Goal: Task Accomplishment & Management: Manage account settings

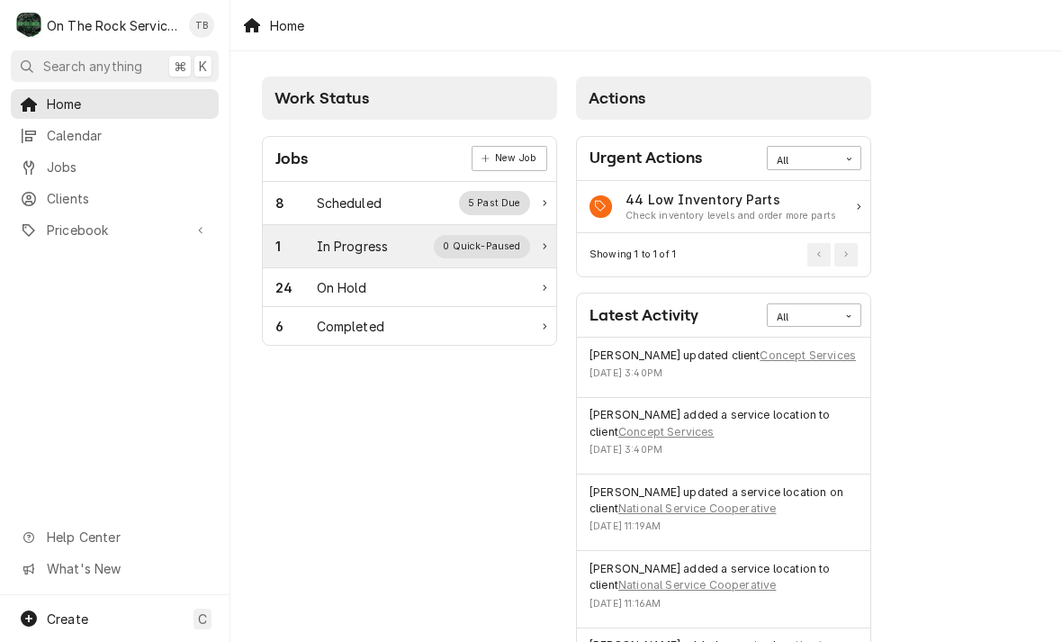
click at [411, 254] on div "1 In Progress 0 Quick-Paused" at bounding box center [402, 246] width 255 height 23
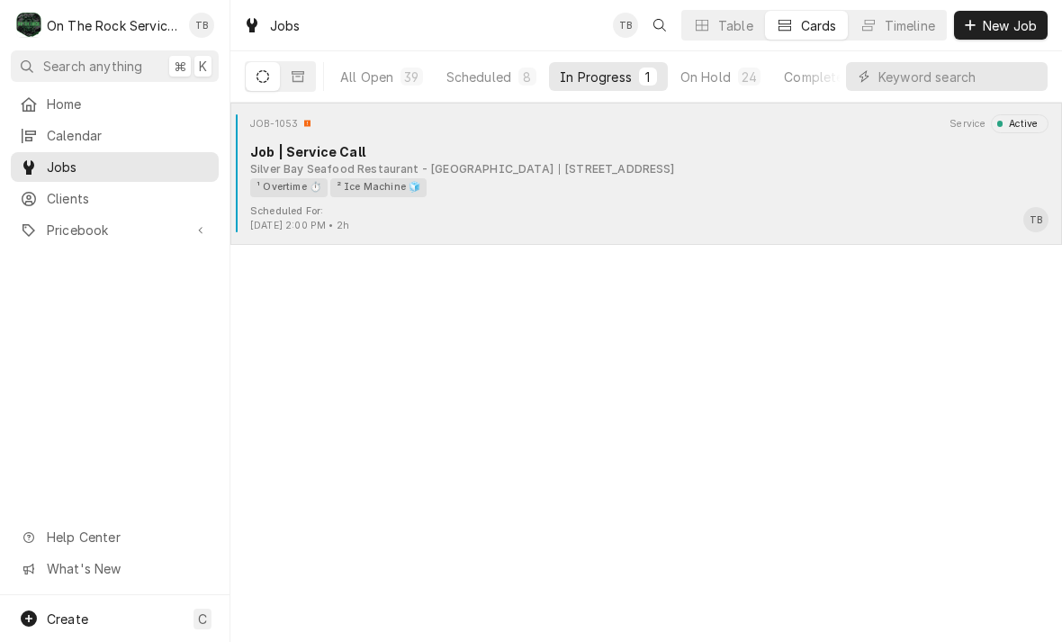
click at [584, 164] on div "[STREET_ADDRESS]" at bounding box center [617, 169] width 116 height 16
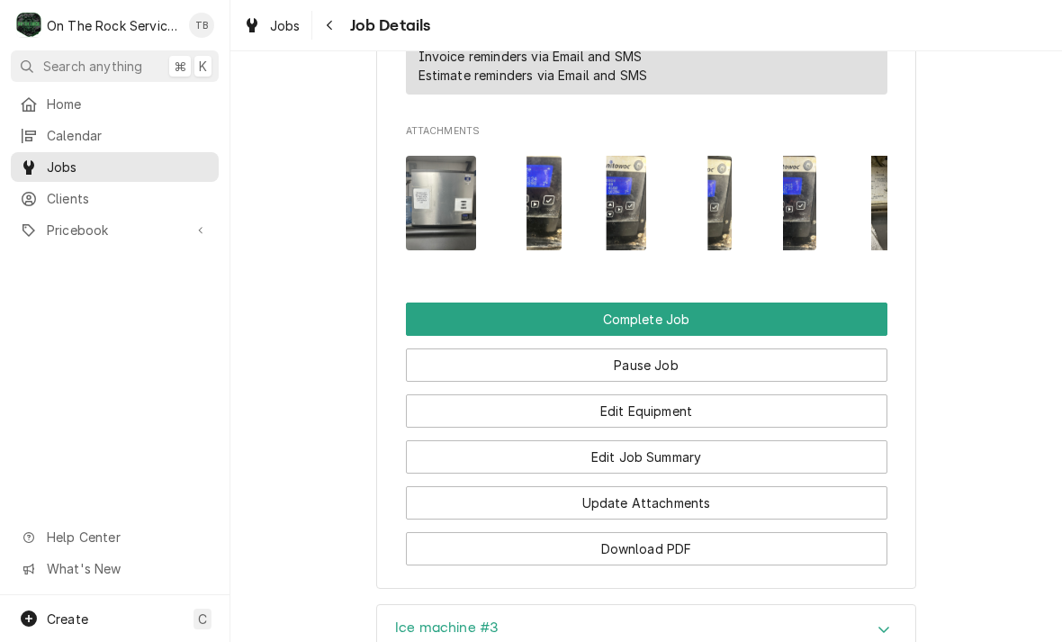
scroll to position [1836, 0]
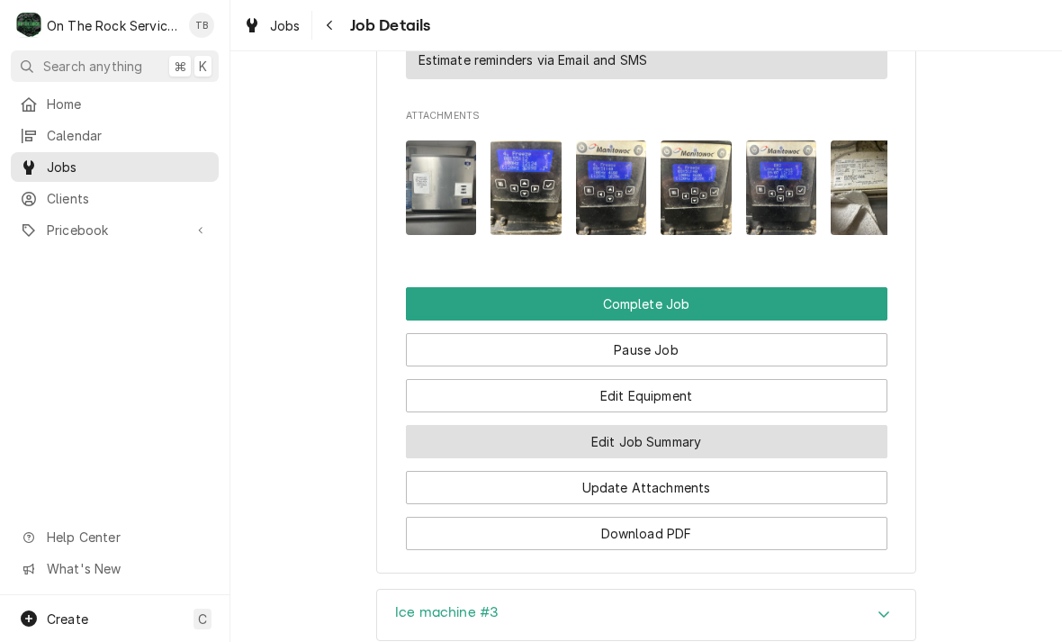
click at [661, 458] on button "Edit Job Summary" at bounding box center [646, 441] width 481 height 33
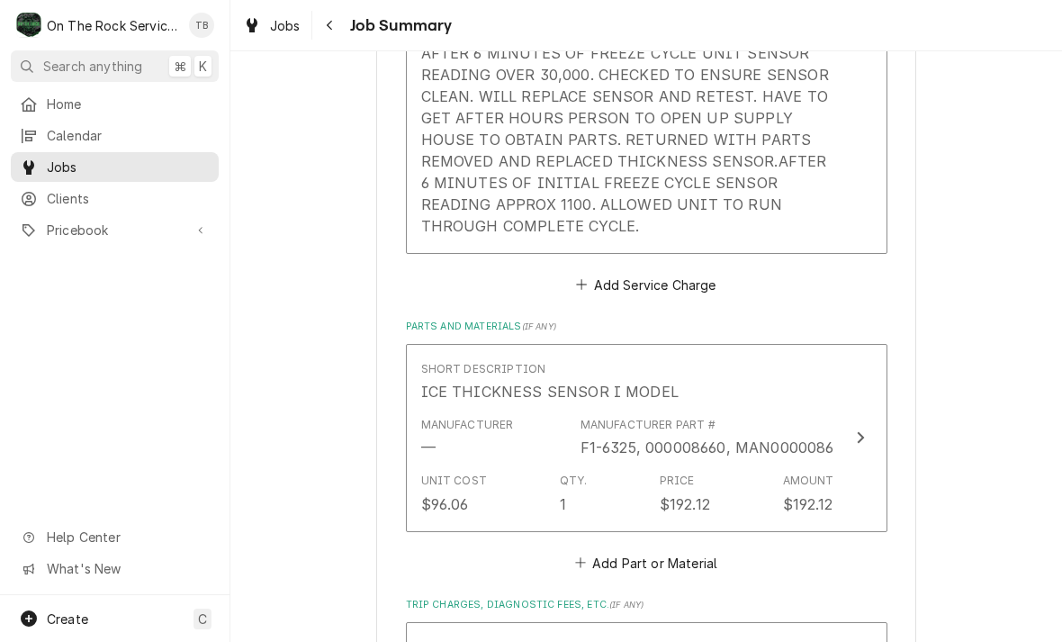
scroll to position [859, 0]
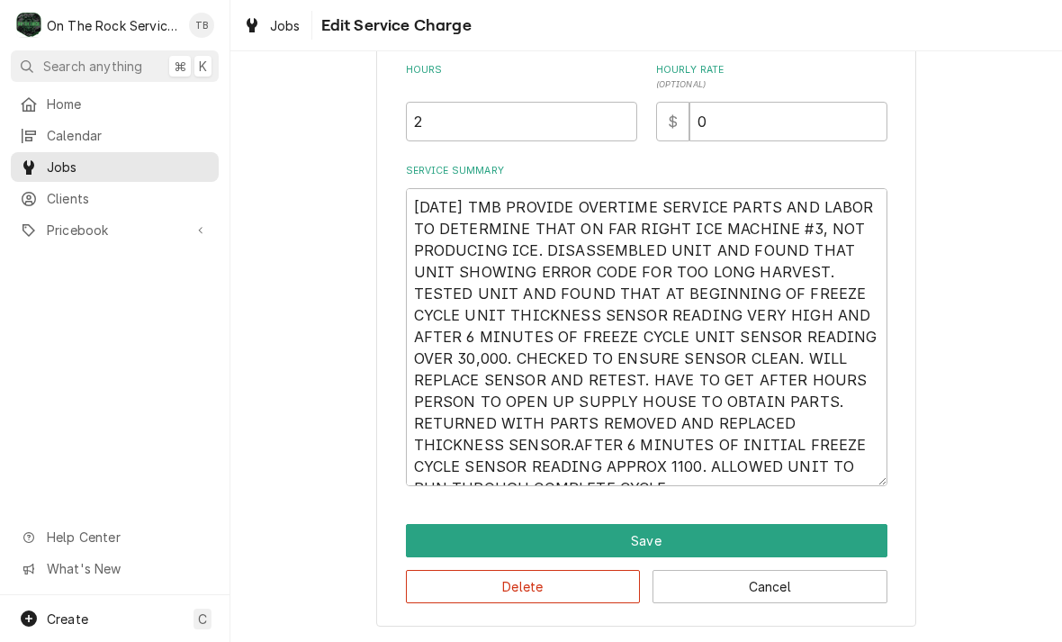
scroll to position [247, 0]
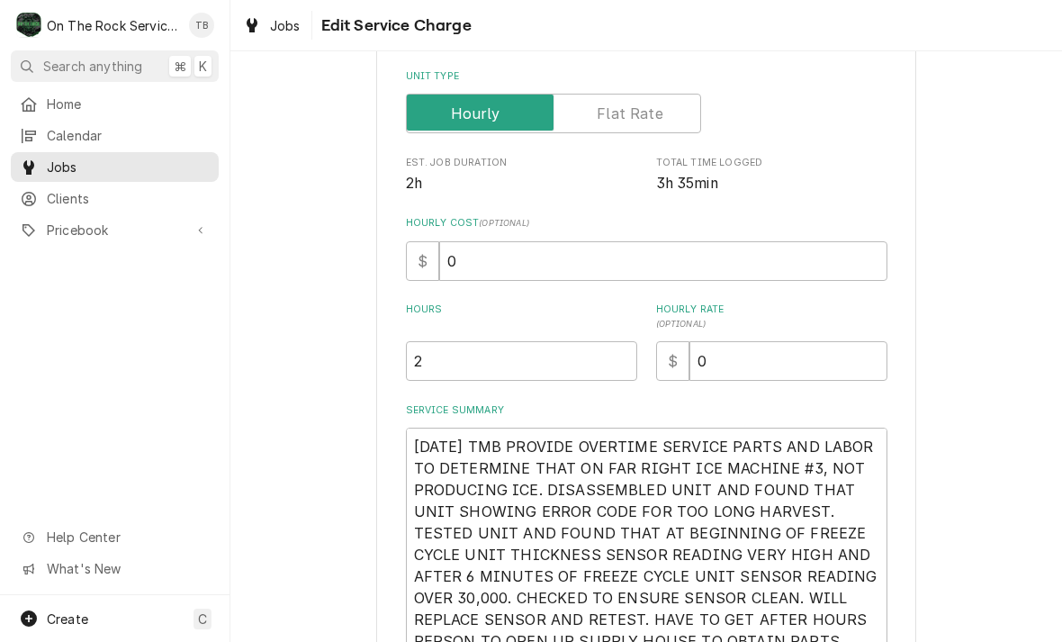
type textarea "x"
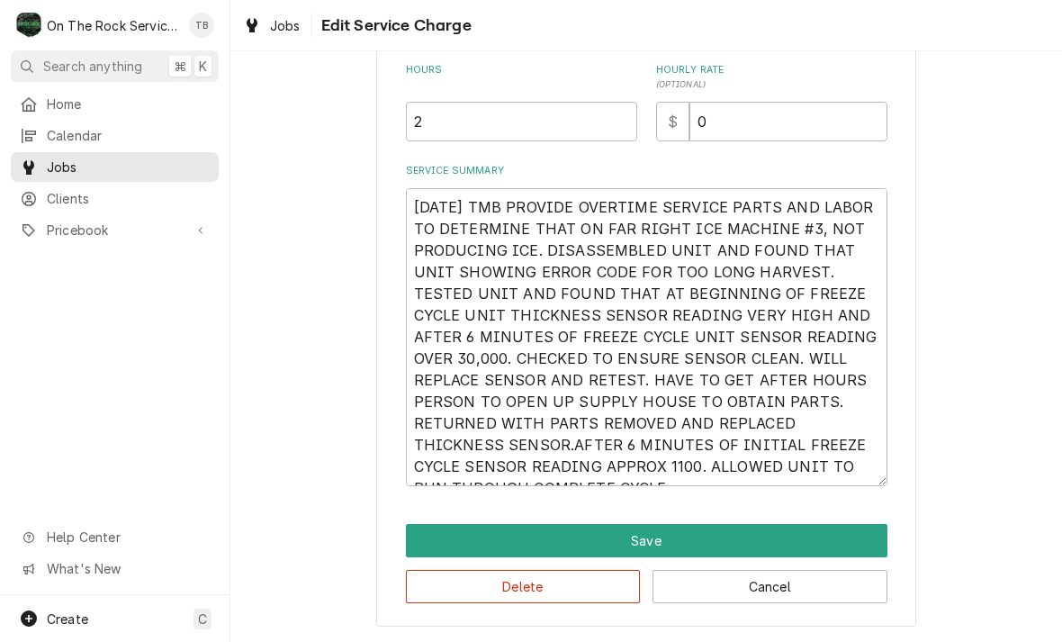
scroll to position [490, 0]
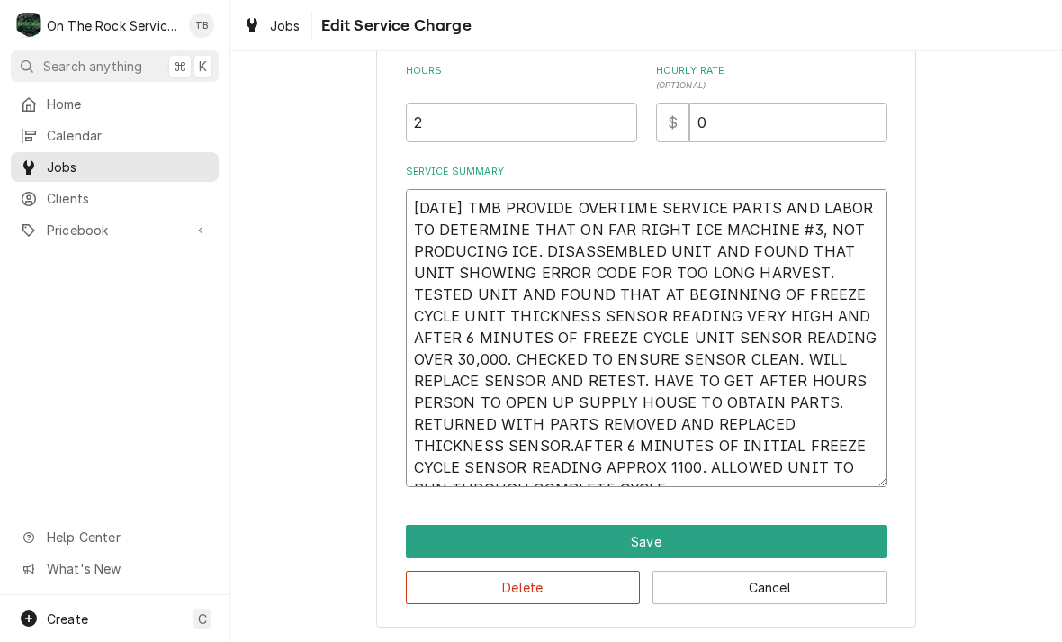
click at [853, 478] on textarea "9/7/25 TMB PROVIDE OVERTIME SERVICE PARTS AND LABOR TO DETERMINE THAT ON FAR RI…" at bounding box center [646, 338] width 481 height 298
type textarea "9/7/25 TMB PROVIDE OVERTIME SERVICE PARTS AND LABOR TO DETERMINE THAT ON FAR RI…"
type textarea "x"
type textarea "9/7/25 TMB PROVIDE OVERTIME SERVICE PARTS AND LABOR TO DETERMINE THAT ON FAR RI…"
type textarea "x"
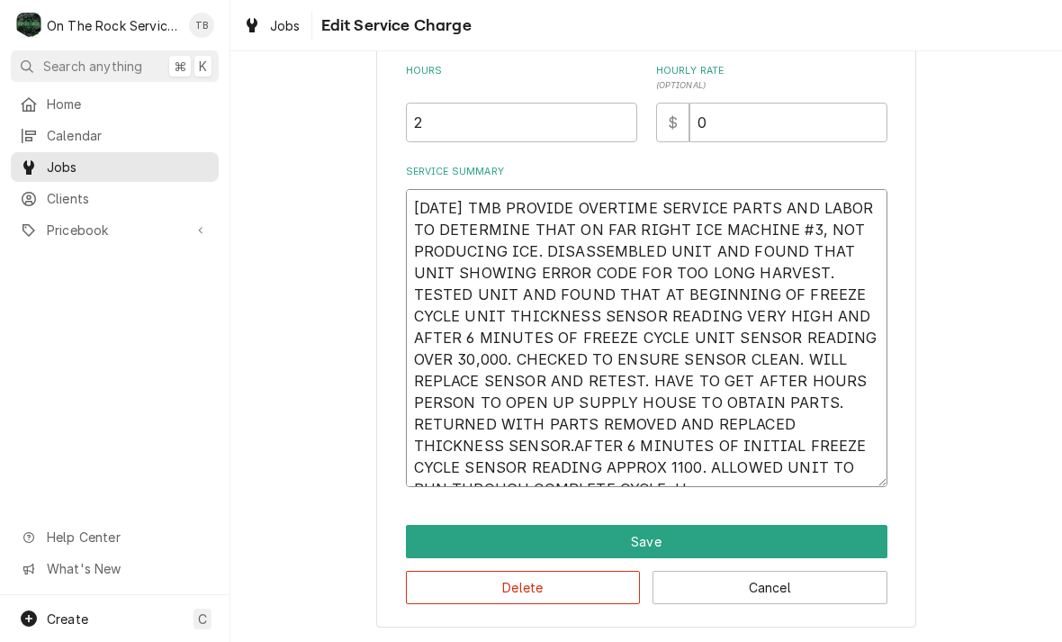
type textarea "9/7/25 TMB PROVIDE OVERTIME SERVICE PARTS AND LABOR TO DETERMINE THAT ON FAR RI…"
type textarea "x"
type textarea "9/7/25 TMB PROVIDE OVERTIME SERVICE PARTS AND LABOR TO DETERMINE THAT ON FAR RI…"
type textarea "x"
type textarea "9/7/25 TMB PROVIDE OVERTIME SERVICE PARTS AND LABOR TO DETERMINE THAT ON FAR RI…"
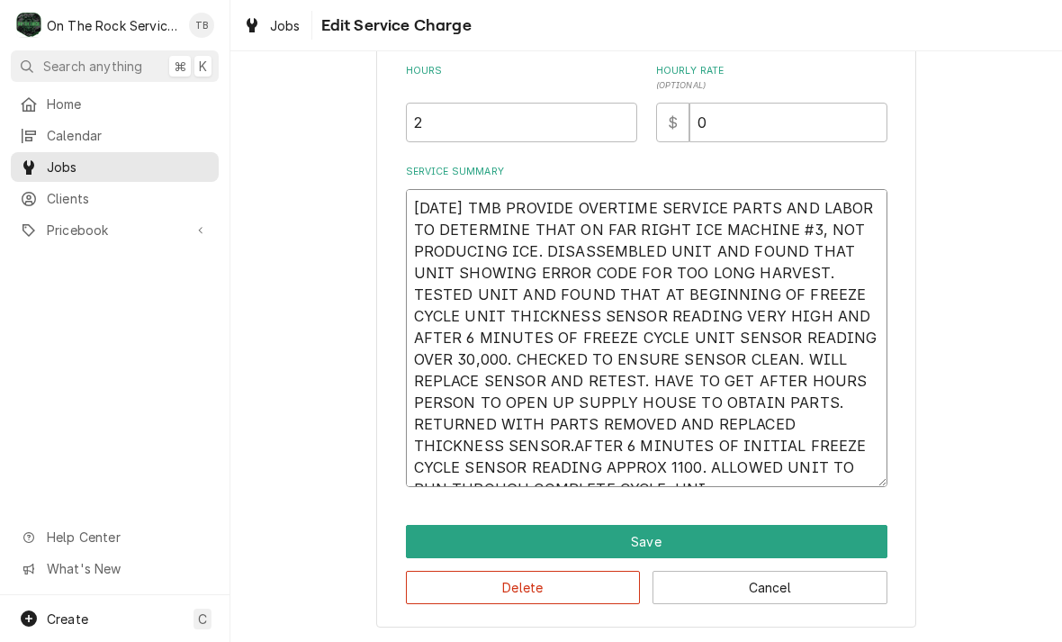
type textarea "x"
type textarea "9/7/25 TMB PROVIDE OVERTIME SERVICE PARTS AND LABOR TO DETERMINE THAT ON FAR RI…"
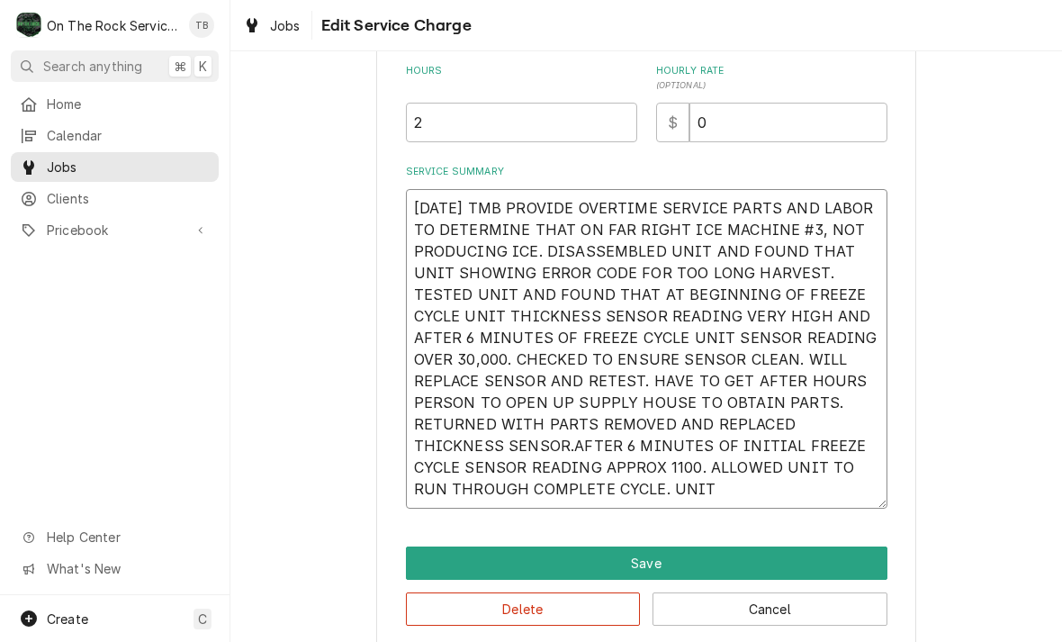
type textarea "x"
type textarea "9/7/25 TMB PROVIDE OVERTIME SERVICE PARTS AND LABOR TO DETERMINE THAT ON FAR RI…"
type textarea "x"
type textarea "9/7/25 TMB PROVIDE OVERTIME SERVICE PARTS AND LABOR TO DETERMINE THAT ON FAR RI…"
type textarea "x"
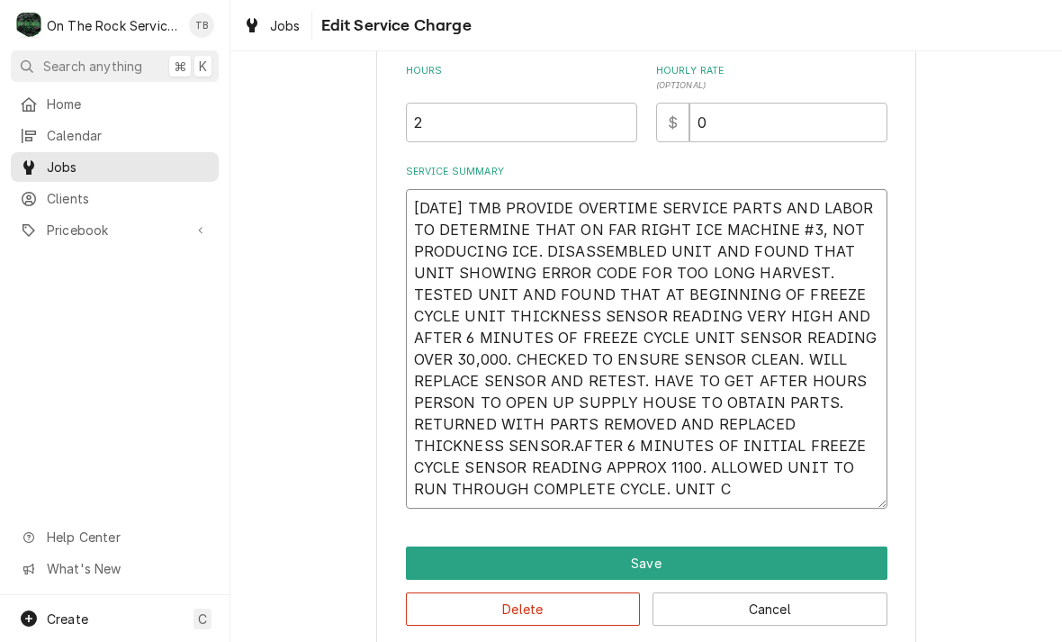
type textarea "9/7/25 TMB PROVIDE OVERTIME SERVICE PARTS AND LABOR TO DETERMINE THAT ON FAR RI…"
type textarea "x"
type textarea "9/7/25 TMB PROVIDE OVERTIME SERVICE PARTS AND LABOR TO DETERMINE THAT ON FAR RI…"
type textarea "x"
type textarea "9/7/25 TMB PROVIDE OVERTIME SERVICE PARTS AND LABOR TO DETERMINE THAT ON FAR RI…"
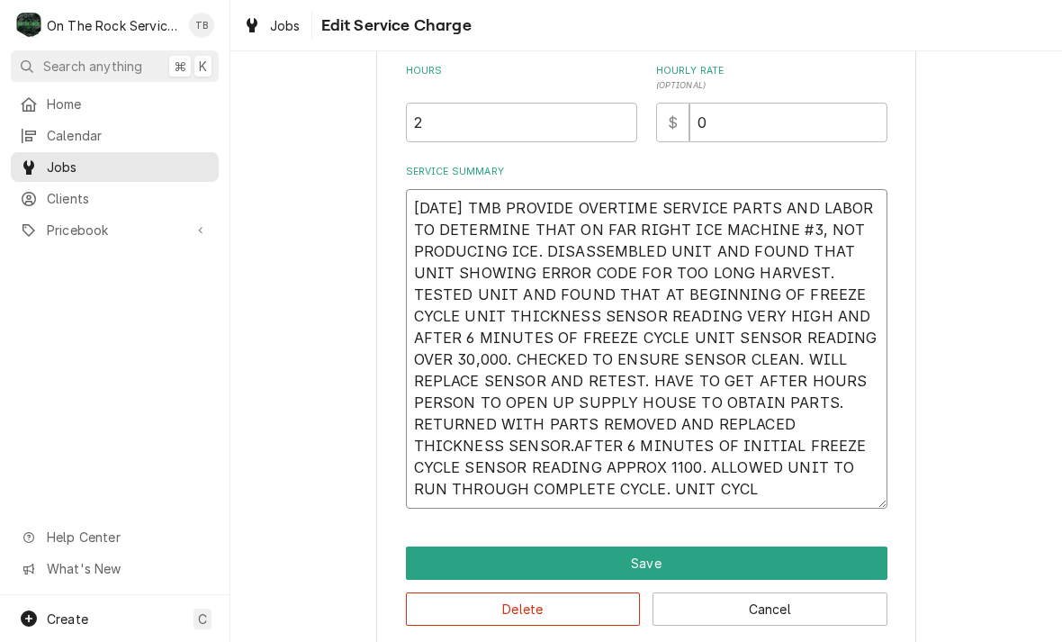
type textarea "x"
type textarea "9/7/25 TMB PROVIDE OVERTIME SERVICE PARTS AND LABOR TO DETERMINE THAT ON FAR RI…"
type textarea "x"
type textarea "9/7/25 TMB PROVIDE OVERTIME SERVICE PARTS AND LABOR TO DETERMINE THAT ON FAR RI…"
type textarea "x"
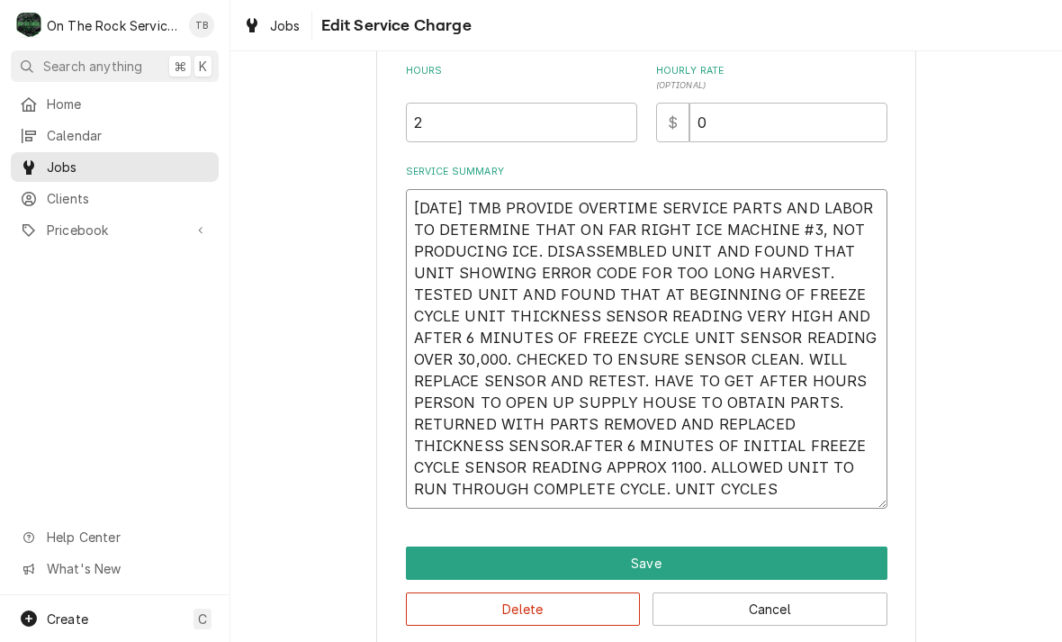
type textarea "9/7/25 TMB PROVIDE OVERTIME SERVICE PARTS AND LABOR TO DETERMINE THAT ON FAR RI…"
type textarea "x"
type textarea "9/7/25 TMB PROVIDE OVERTIME SERVICE PARTS AND LABOR TO DETERMINE THAT ON FAR RI…"
type textarea "x"
type textarea "9/7/25 TMB PROVIDE OVERTIME SERVICE PARTS AND LABOR TO DETERMINE THAT ON FAR RI…"
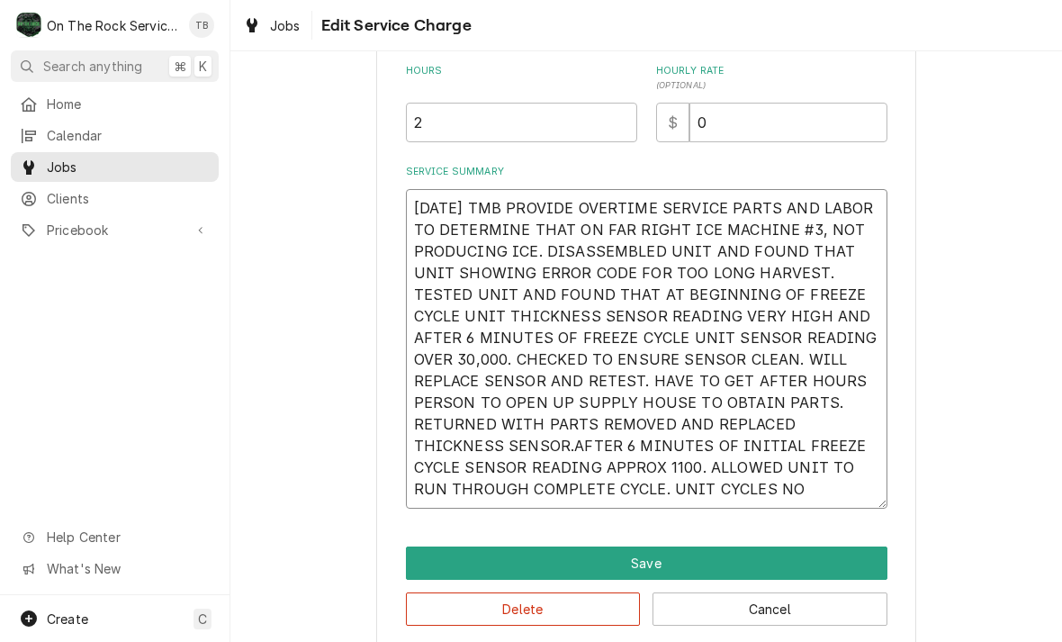
type textarea "x"
type textarea "9/7/25 TMB PROVIDE OVERTIME SERVICE PARTS AND LABOR TO DETERMINE THAT ON FAR RI…"
type textarea "x"
type textarea "9/7/25 TMB PROVIDE OVERTIME SERVICE PARTS AND LABOR TO DETERMINE THAT ON FAR RI…"
type textarea "x"
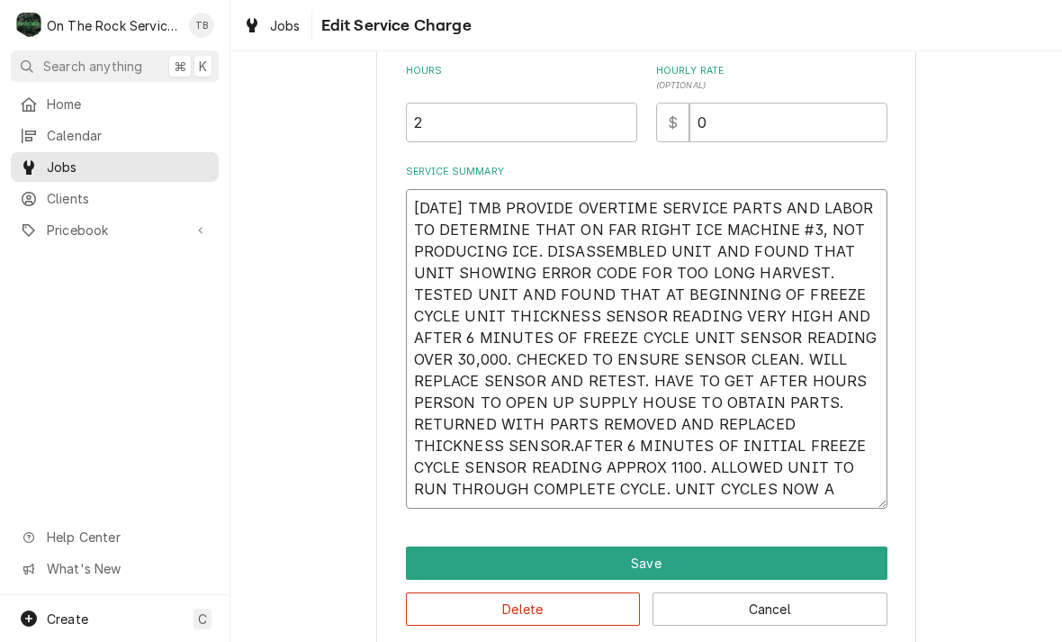
type textarea "9/7/25 TMB PROVIDE OVERTIME SERVICE PARTS AND LABOR TO DETERMINE THAT ON FAR RI…"
type textarea "x"
type textarea "9/7/25 TMB PROVIDE OVERTIME SERVICE PARTS AND LABOR TO DETERMINE THAT ON FAR RI…"
type textarea "x"
type textarea "9/7/25 TMB PROVIDE OVERTIME SERVICE PARTS AND LABOR TO DETERMINE THAT ON FAR RI…"
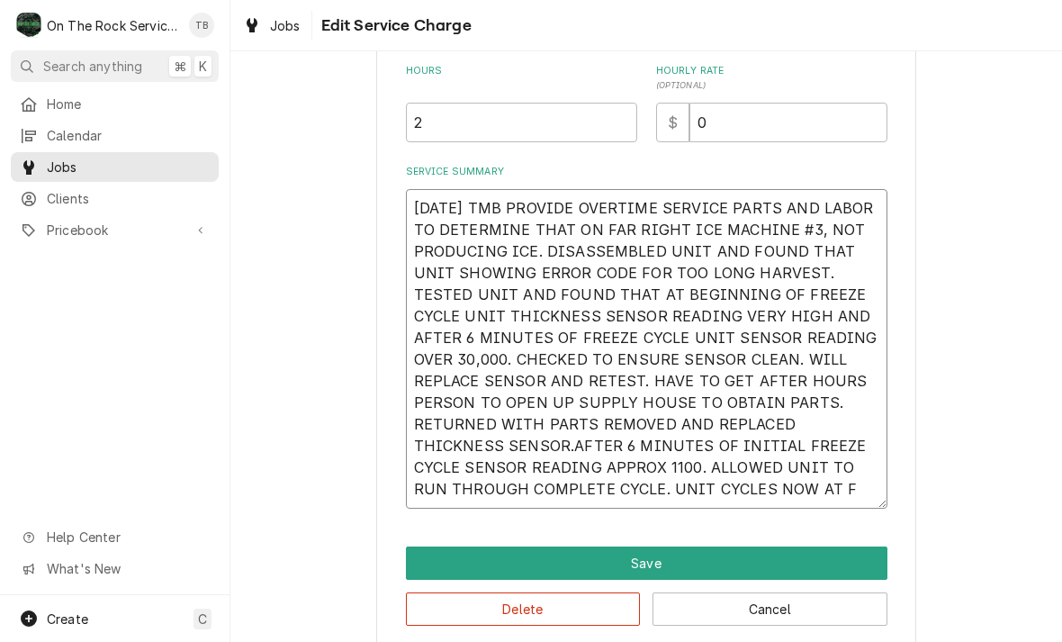
type textarea "x"
type textarea "9/7/25 TMB PROVIDE OVERTIME SERVICE PARTS AND LABOR TO DETERMINE THAT ON FAR RI…"
type textarea "x"
type textarea "9/7/25 TMB PROVIDE OVERTIME SERVICE PARTS AND LABOR TO DETERMINE THAT ON FAR RI…"
type textarea "x"
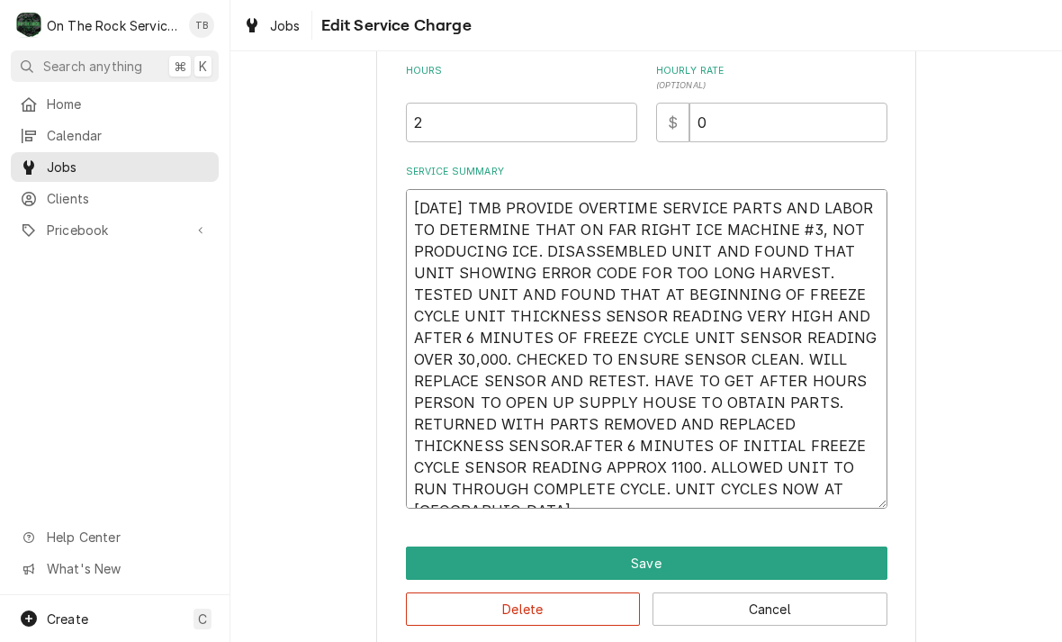
type textarea "9/7/25 TMB PROVIDE OVERTIME SERVICE PARTS AND LABOR TO DETERMINE THAT ON FAR RI…"
type textarea "x"
type textarea "9/7/25 TMB PROVIDE OVERTIME SERVICE PARTS AND LABOR TO DETERMINE THAT ON FAR RI…"
type textarea "x"
type textarea "9/7/25 TMB PROVIDE OVERTIME SERVICE PARTS AND LABOR TO DETERMINE THAT ON FAR RI…"
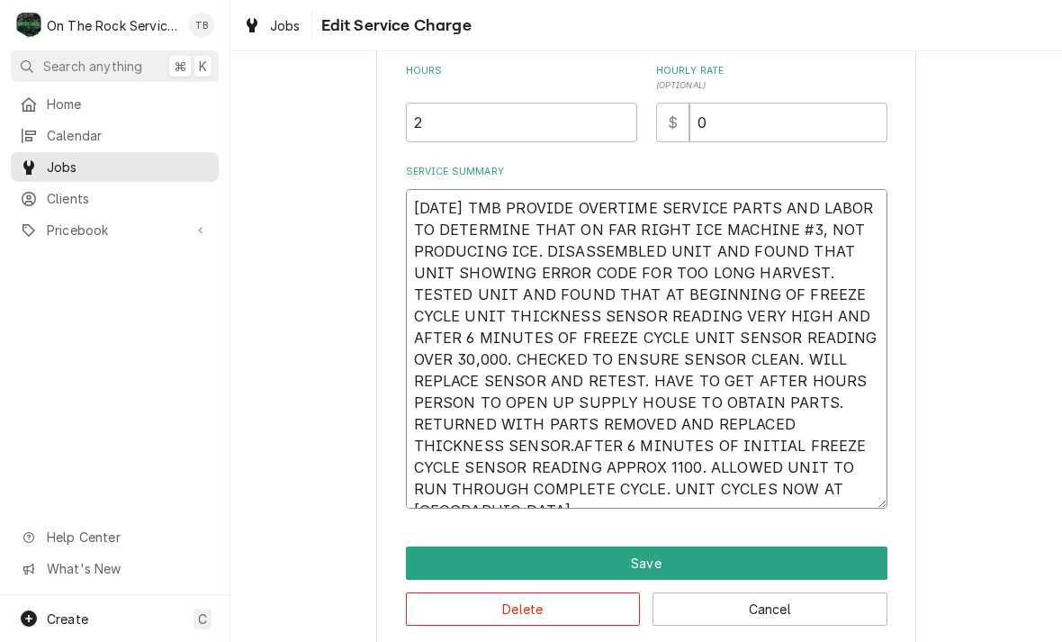
type textarea "x"
type textarea "9/7/25 TMB PROVIDE OVERTIME SERVICE PARTS AND LABOR TO DETERMINE THAT ON FAR RI…"
type textarea "x"
type textarea "9/7/25 TMB PROVIDE OVERTIME SERVICE PARTS AND LABOR TO DETERMINE THAT ON FAR RI…"
type textarea "x"
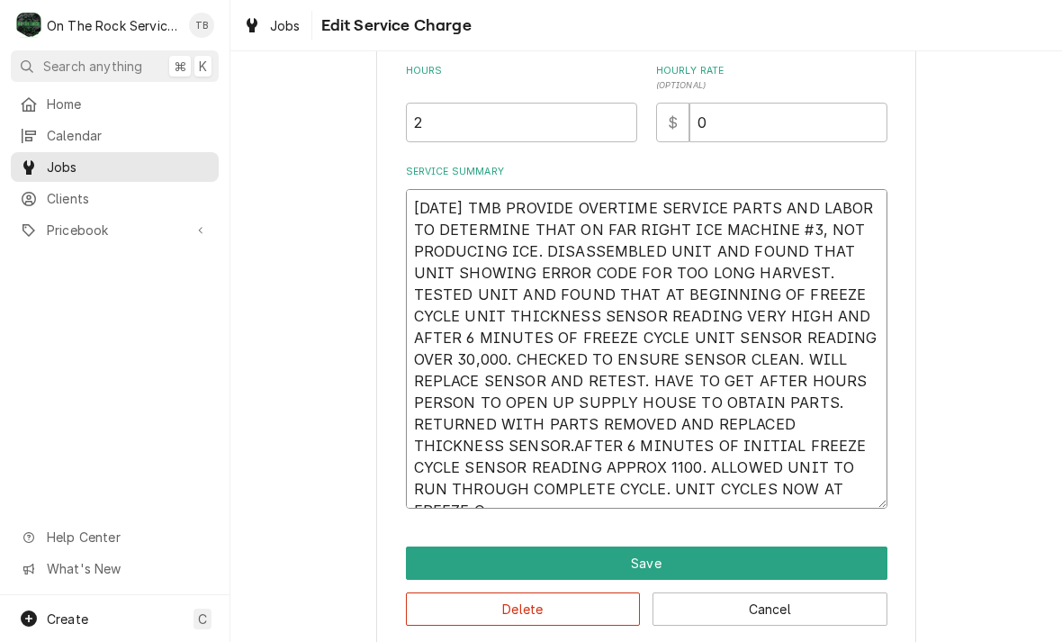
type textarea "9/7/25 TMB PROVIDE OVERTIME SERVICE PARTS AND LABOR TO DETERMINE THAT ON FAR RI…"
type textarea "x"
type textarea "9/7/25 TMB PROVIDE OVERTIME SERVICE PARTS AND LABOR TO DETERMINE THAT ON FAR RI…"
type textarea "x"
type textarea "9/7/25 TMB PROVIDE OVERTIME SERVICE PARTS AND LABOR TO DETERMINE THAT ON FAR RI…"
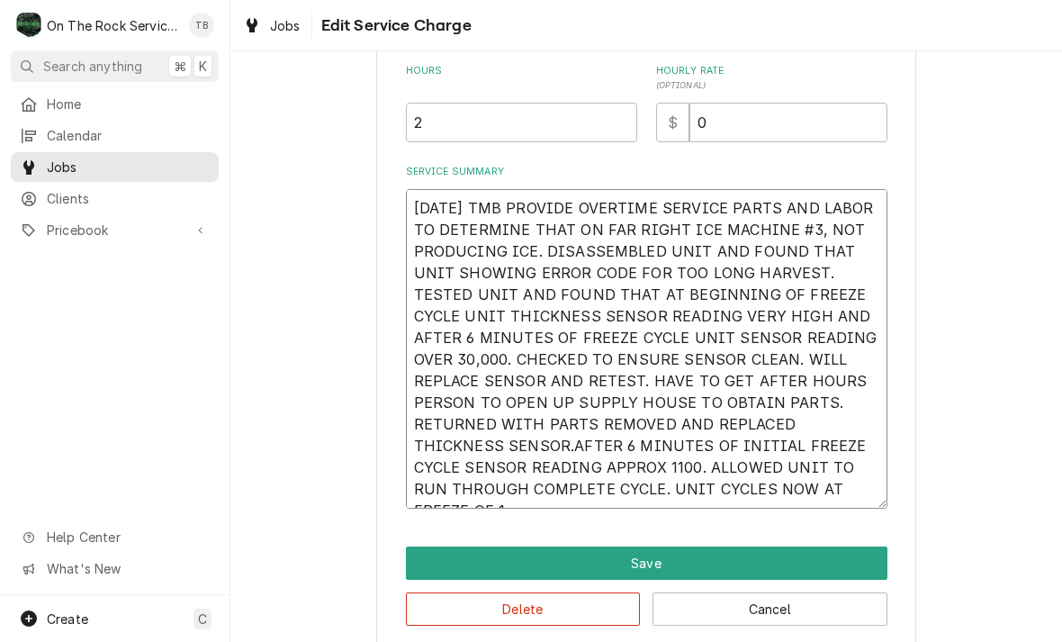
type textarea "x"
type textarea "9/7/25 TMB PROVIDE OVERTIME SERVICE PARTS AND LABOR TO DETERMINE THAT ON FAR RI…"
type textarea "x"
type textarea "9/7/25 TMB PROVIDE OVERTIME SERVICE PARTS AND LABOR TO DETERMINE THAT ON FAR RI…"
type textarea "x"
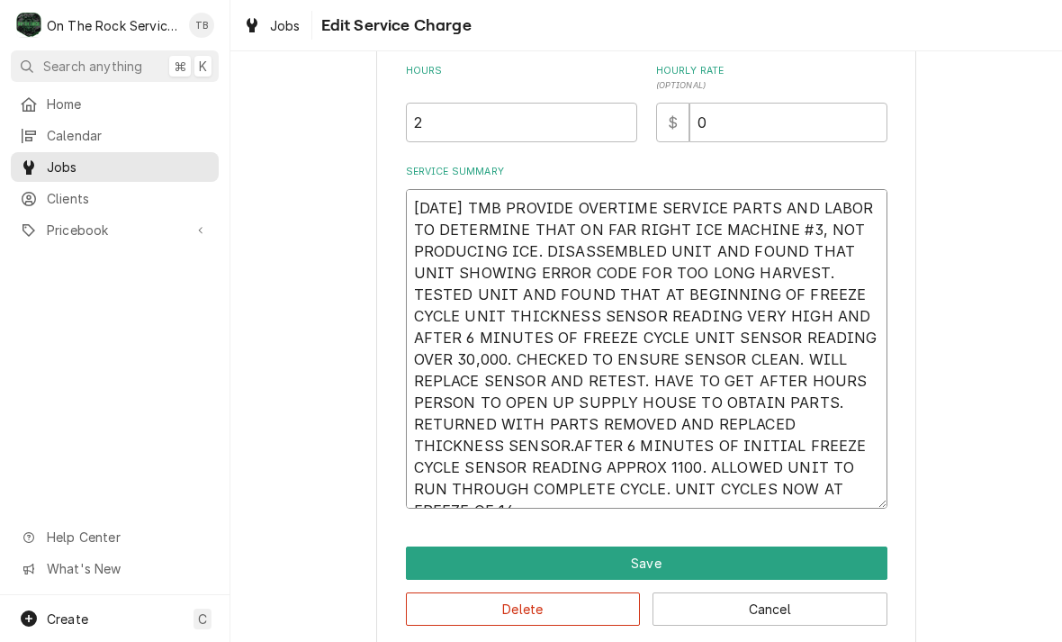
type textarea "9/7/25 TMB PROVIDE OVERTIME SERVICE PARTS AND LABOR TO DETERMINE THAT ON FAR RI…"
type textarea "x"
type textarea "9/7/25 TMB PROVIDE OVERTIME SERVICE PARTS AND LABOR TO DETERMINE THAT ON FAR RI…"
type textarea "x"
type textarea "9/7/25 TMB PROVIDE OVERTIME SERVICE PARTS AND LABOR TO DETERMINE THAT ON FAR RI…"
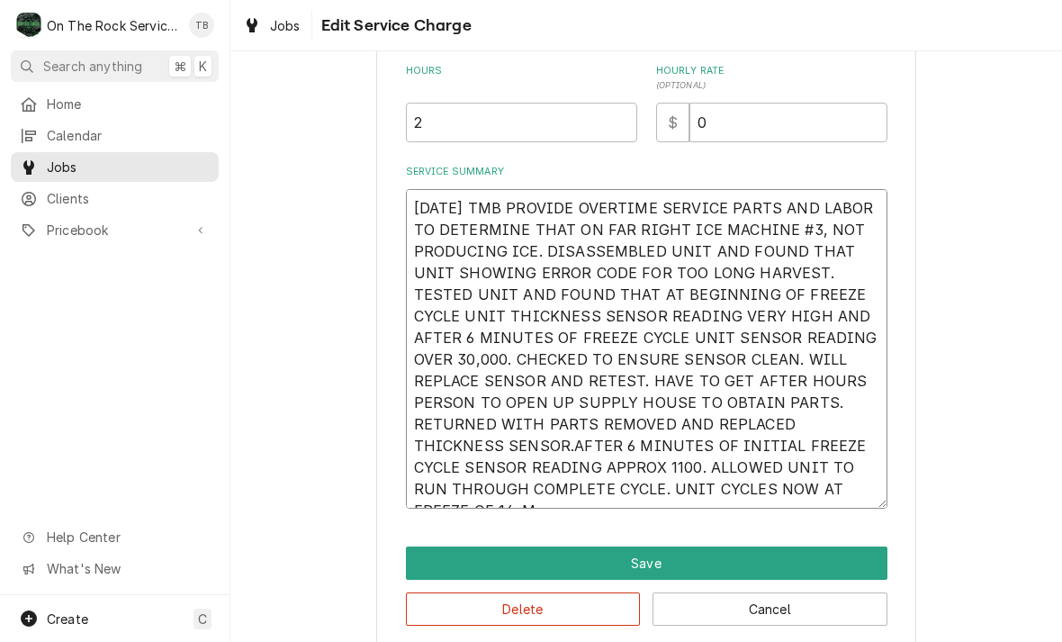
type textarea "x"
type textarea "9/7/25 TMB PROVIDE OVERTIME SERVICE PARTS AND LABOR TO DETERMINE THAT ON FAR RI…"
type textarea "x"
type textarea "9/7/25 TMB PROVIDE OVERTIME SERVICE PARTS AND LABOR TO DETERMINE THAT ON FAR RI…"
type textarea "x"
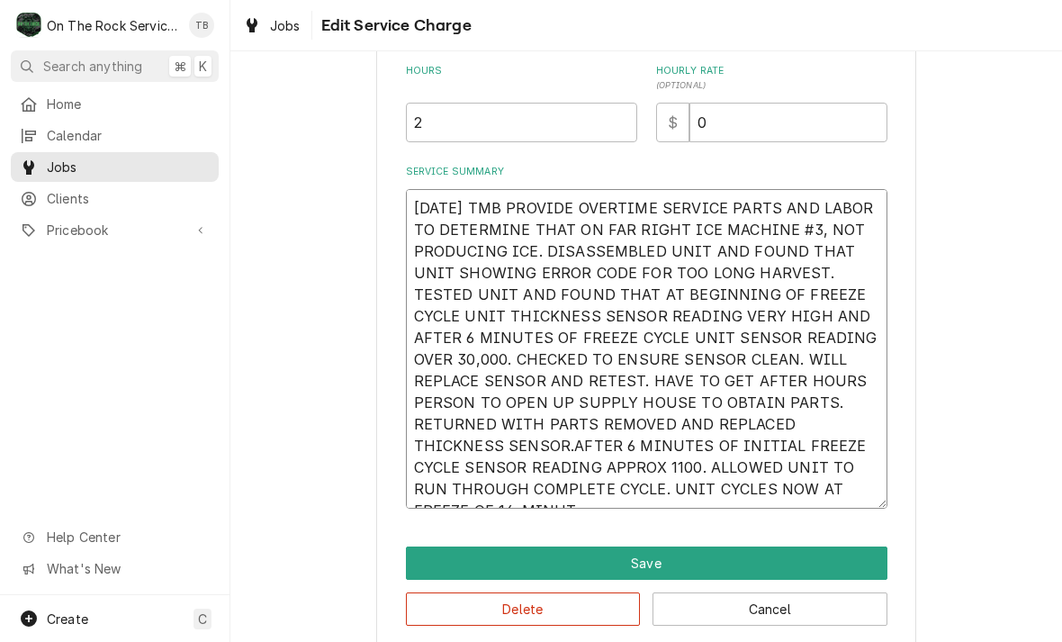
type textarea "9/7/25 TMB PROVIDE OVERTIME SERVICE PARTS AND LABOR TO DETERMINE THAT ON FAR RI…"
type textarea "x"
type textarea "9/7/25 TMB PROVIDE OVERTIME SERVICE PARTS AND LABOR TO DETERMINE THAT ON FAR RI…"
type textarea "x"
type textarea "9/7/25 TMB PROVIDE OVERTIME SERVICE PARTS AND LABOR TO DETERMINE THAT ON FAR RI…"
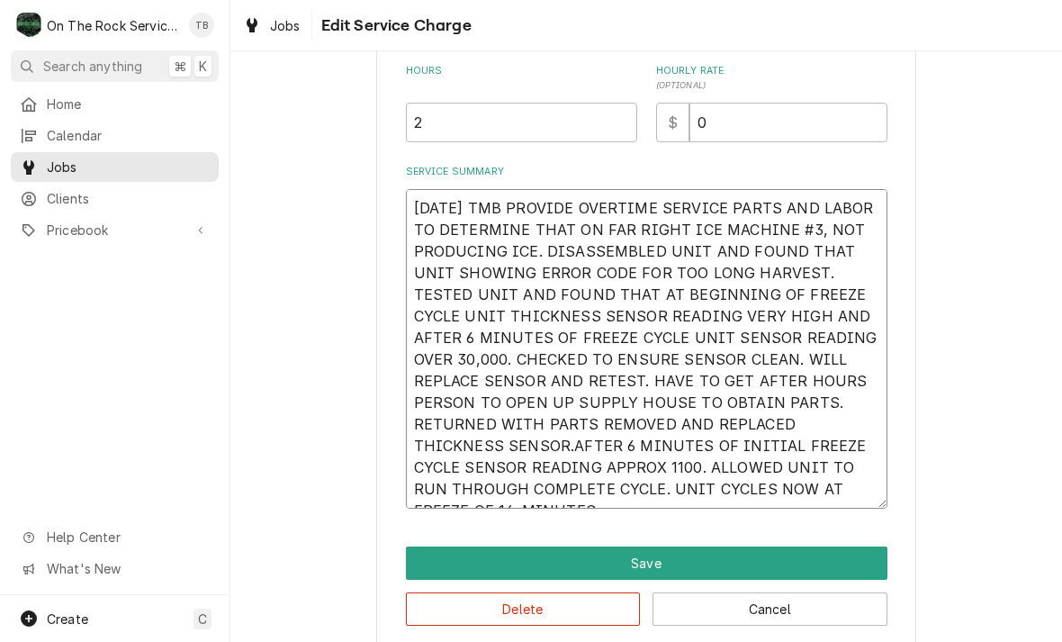
type textarea "x"
type textarea "9/7/25 TMB PROVIDE OVERTIME SERVICE PARTS AND LABOR TO DETERMINE THAT ON FAR RI…"
type textarea "x"
type textarea "9/7/25 TMB PROVIDE OVERTIME SERVICE PARTS AND LABOR TO DETERMINE THAT ON FAR RI…"
type textarea "x"
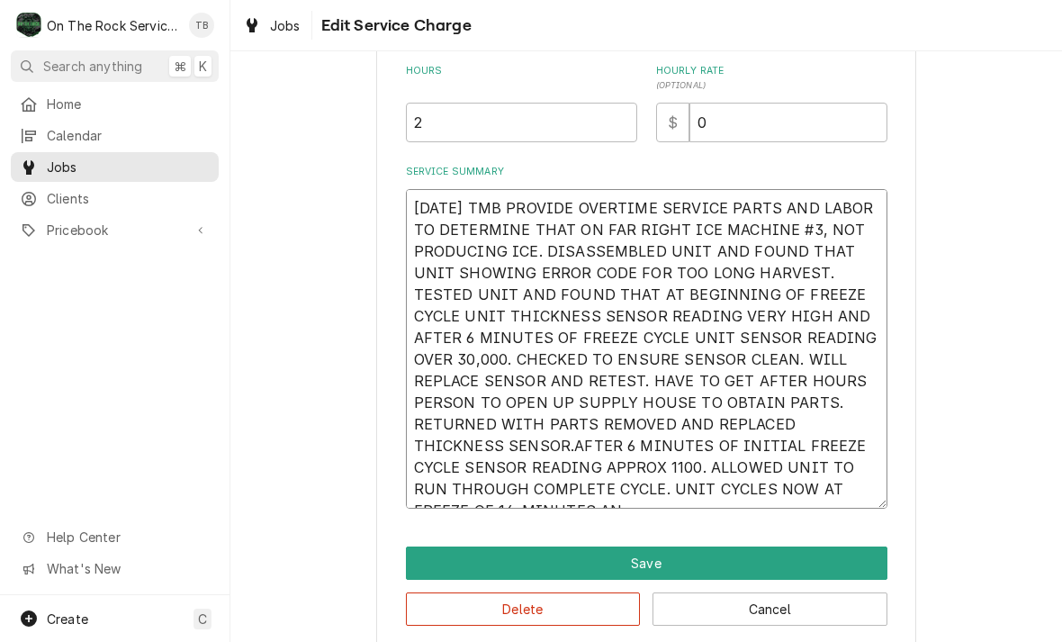
type textarea "9/7/25 TMB PROVIDE OVERTIME SERVICE PARTS AND LABOR TO DETERMINE THAT ON FAR RI…"
type textarea "x"
type textarea "9/7/25 TMB PROVIDE OVERTIME SERVICE PARTS AND LABOR TO DETERMINE THAT ON FAR RI…"
type textarea "x"
type textarea "9/7/25 TMB PROVIDE OVERTIME SERVICE PARTS AND LABOR TO DETERMINE THAT ON FAR RI…"
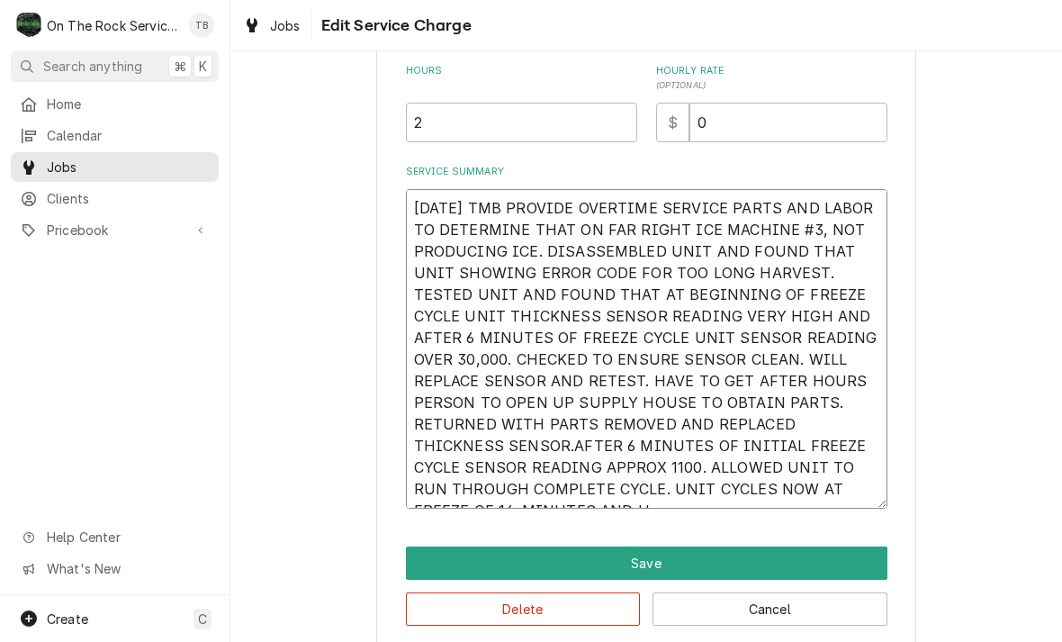
type textarea "x"
type textarea "9/7/25 TMB PROVIDE OVERTIME SERVICE PARTS AND LABOR TO DETERMINE THAT ON FAR RI…"
type textarea "x"
type textarea "9/7/25 TMB PROVIDE OVERTIME SERVICE PARTS AND LABOR TO DETERMINE THAT ON FAR RI…"
type textarea "x"
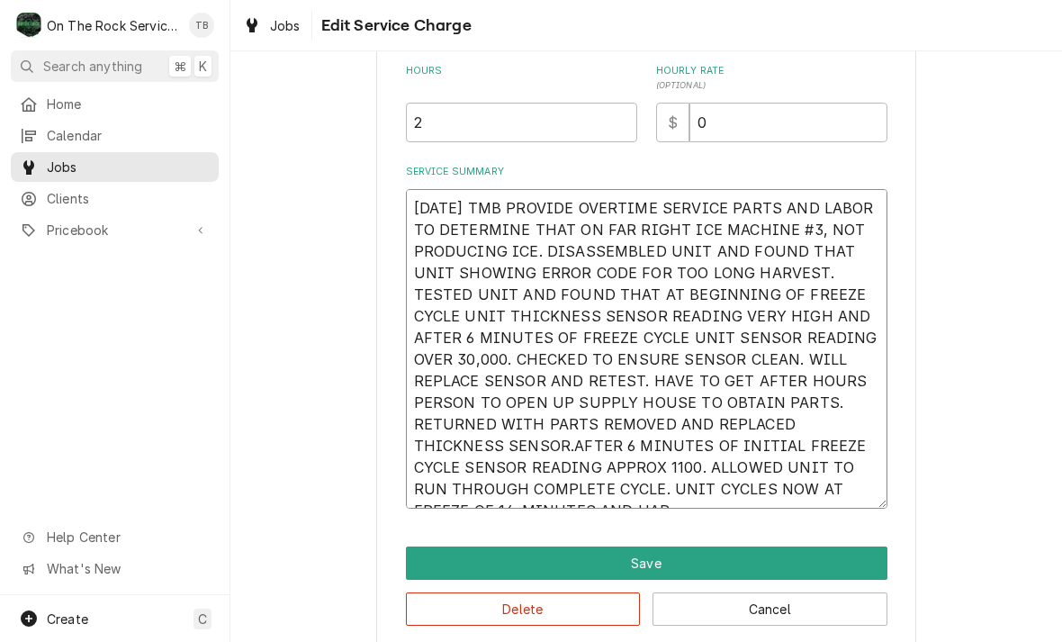
type textarea "9/7/25 TMB PROVIDE OVERTIME SERVICE PARTS AND LABOR TO DETERMINE THAT ON FAR RI…"
type textarea "x"
type textarea "9/7/25 TMB PROVIDE OVERTIME SERVICE PARTS AND LABOR TO DETERMINE THAT ON FAR RI…"
type textarea "x"
type textarea "9/7/25 TMB PROVIDE OVERTIME SERVICE PARTS AND LABOR TO DETERMINE THAT ON FAR RI…"
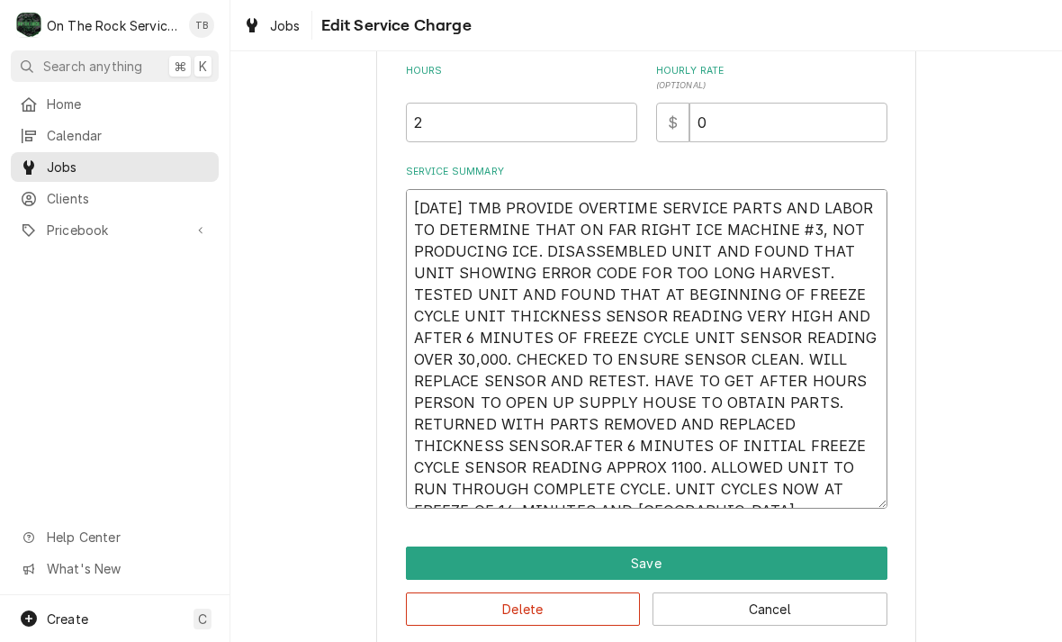
type textarea "x"
type textarea "9/7/25 TMB PROVIDE OVERTIME SERVICE PARTS AND LABOR TO DETERMINE THAT ON FAR RI…"
type textarea "x"
type textarea "9/7/25 TMB PROVIDE OVERTIME SERVICE PARTS AND LABOR TO DETERMINE THAT ON FAR RI…"
type textarea "x"
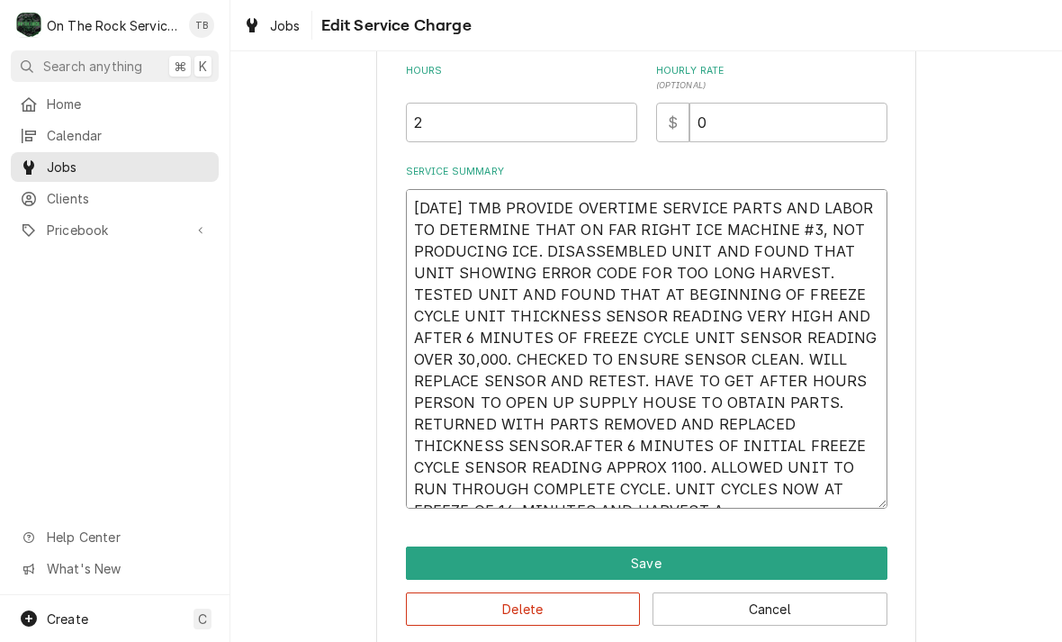
type textarea "9/7/25 TMB PROVIDE OVERTIME SERVICE PARTS AND LABOR TO DETERMINE THAT ON FAR RI…"
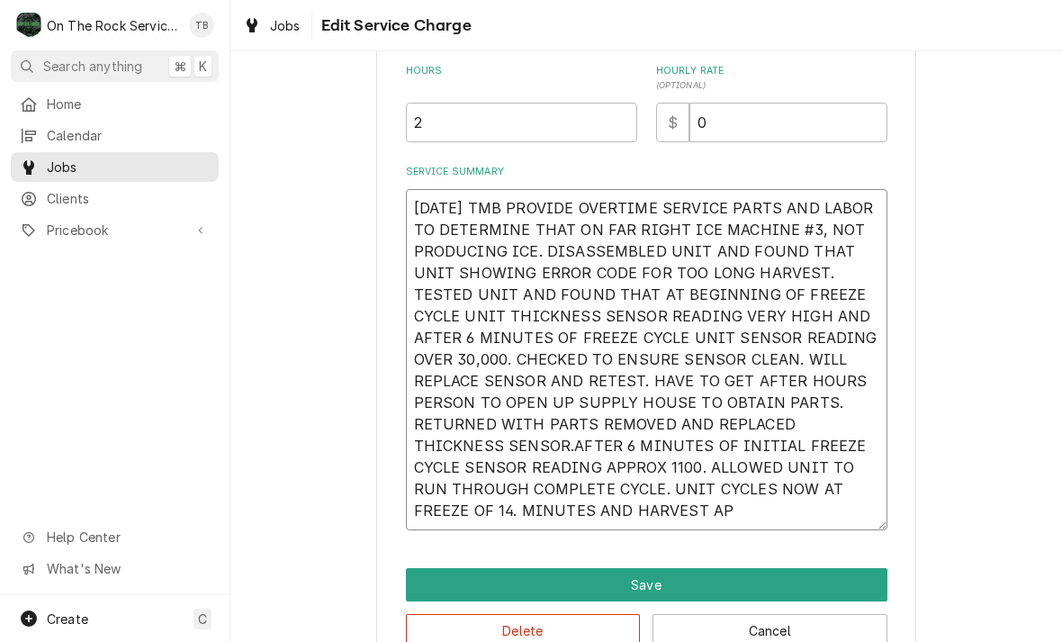
type textarea "x"
type textarea "9/7/25 TMB PROVIDE OVERTIME SERVICE PARTS AND LABOR TO DETERMINE THAT ON FAR RI…"
type textarea "x"
type textarea "9/7/25 TMB PROVIDE OVERTIME SERVICE PARTS AND LABOR TO DETERMINE THAT ON FAR RI…"
type textarea "x"
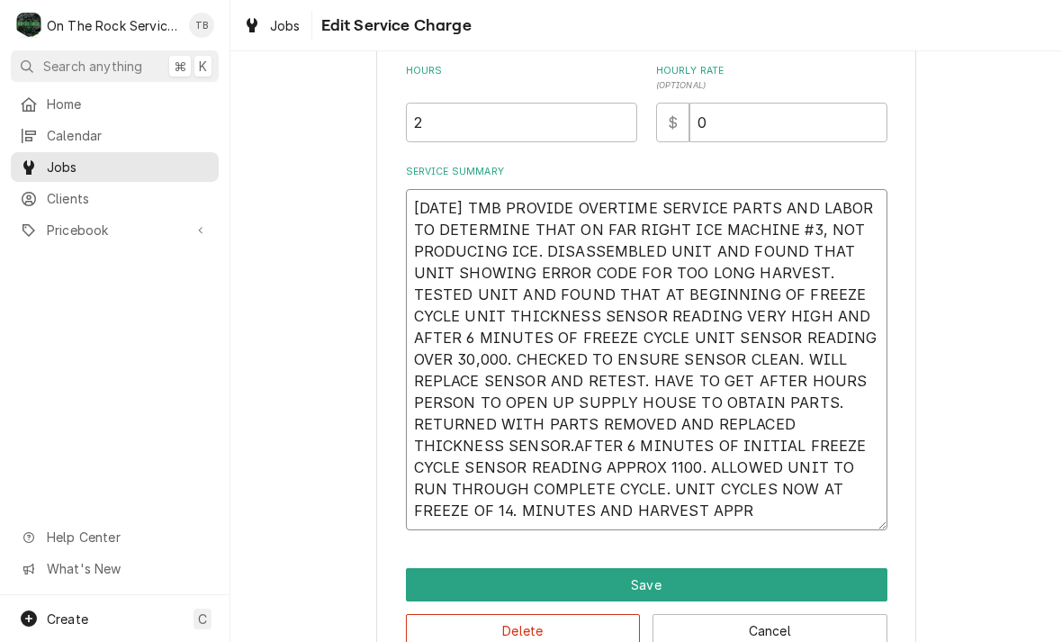
type textarea "9/7/25 TMB PROVIDE OVERTIME SERVICE PARTS AND LABOR TO DETERMINE THAT ON FAR RI…"
type textarea "x"
type textarea "9/7/25 TMB PROVIDE OVERTIME SERVICE PARTS AND LABOR TO DETERMINE THAT ON FAR RI…"
type textarea "x"
type textarea "9/7/25 TMB PROVIDE OVERTIME SERVICE PARTS AND LABOR TO DETERMINE THAT ON FAR RI…"
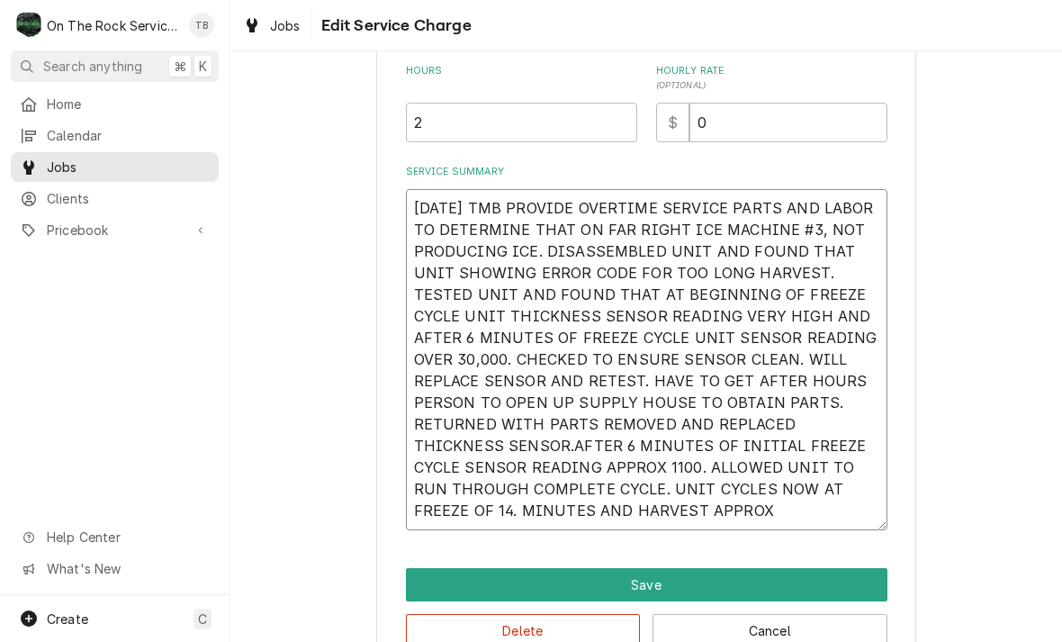
type textarea "x"
type textarea "9/7/25 TMB PROVIDE OVERTIME SERVICE PARTS AND LABOR TO DETERMINE THAT ON FAR RI…"
type textarea "x"
type textarea "9/7/25 TMB PROVIDE OVERTIME SERVICE PARTS AND LABOR TO DETERMINE THAT ON FAR RI…"
type textarea "x"
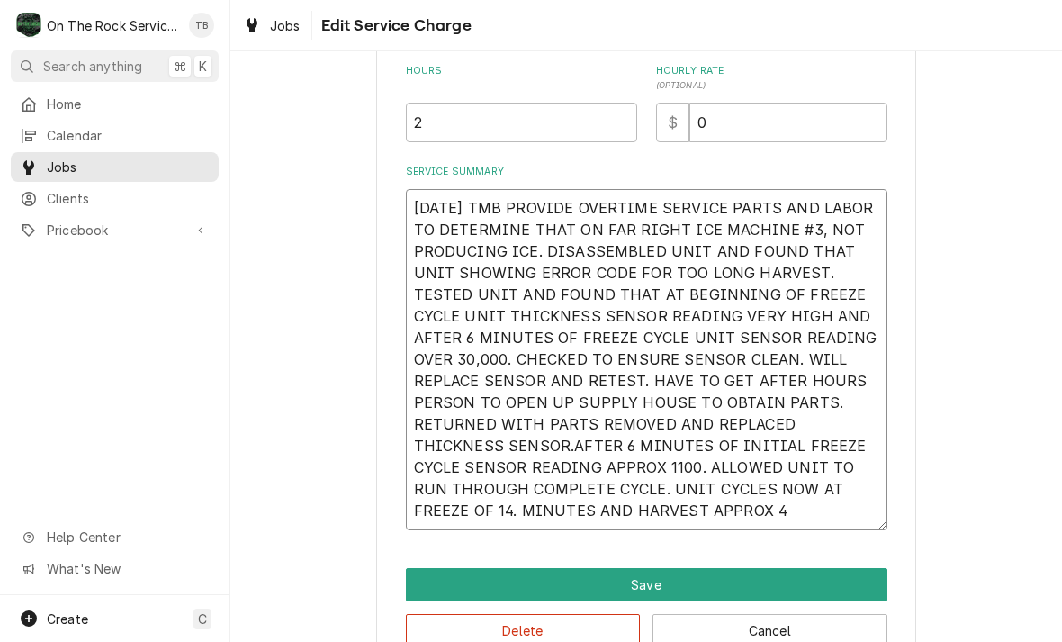
type textarea "9/7/25 TMB PROVIDE OVERTIME SERVICE PARTS AND LABOR TO DETERMINE THAT ON FAR RI…"
type textarea "x"
type textarea "9/7/25 TMB PROVIDE OVERTIME SERVICE PARTS AND LABOR TO DETERMINE THAT ON FAR RI…"
type textarea "x"
type textarea "9/7/25 TMB PROVIDE OVERTIME SERVICE PARTS AND LABOR TO DETERMINE THAT ON FAR RI…"
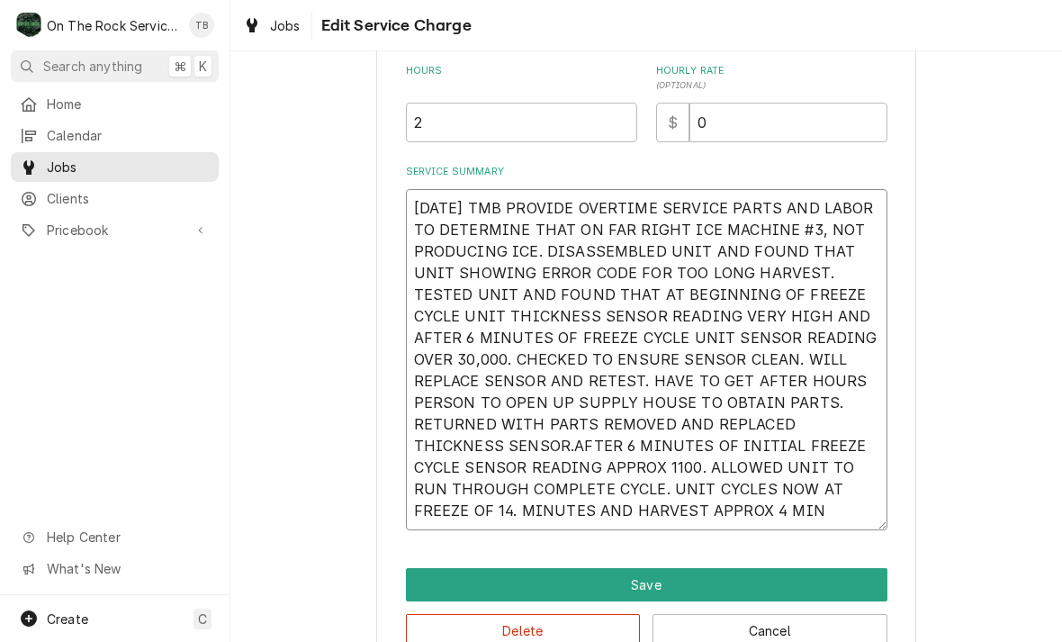
type textarea "x"
type textarea "9/7/25 TMB PROVIDE OVERTIME SERVICE PARTS AND LABOR TO DETERMINE THAT ON FAR RI…"
type textarea "x"
type textarea "9/7/25 TMB PROVIDE OVERTIME SERVICE PARTS AND LABOR TO DETERMINE THAT ON FAR RI…"
type textarea "x"
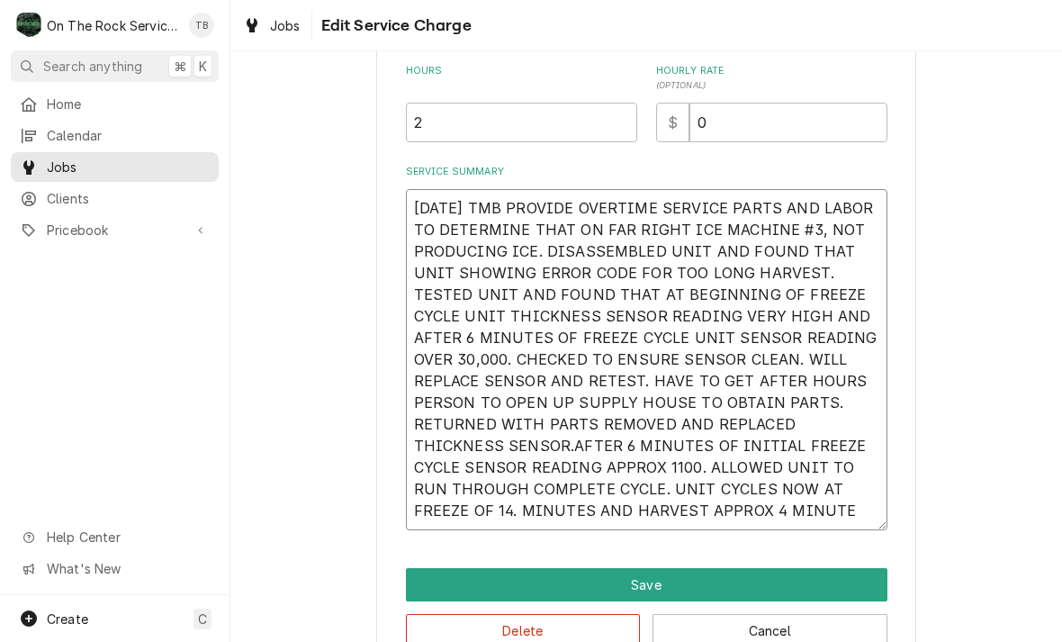
type textarea "9/7/25 TMB PROVIDE OVERTIME SERVICE PARTS AND LABOR TO DETERMINE THAT ON FAR RI…"
type textarea "x"
type textarea "9/7/25 TMB PROVIDE OVERTIME SERVICE PARTS AND LABOR TO DETERMINE THAT ON FAR RI…"
type textarea "x"
type textarea "9/7/25 TMB PROVIDE OVERTIME SERVICE PARTS AND LABOR TO DETERMINE THAT ON FAR RI…"
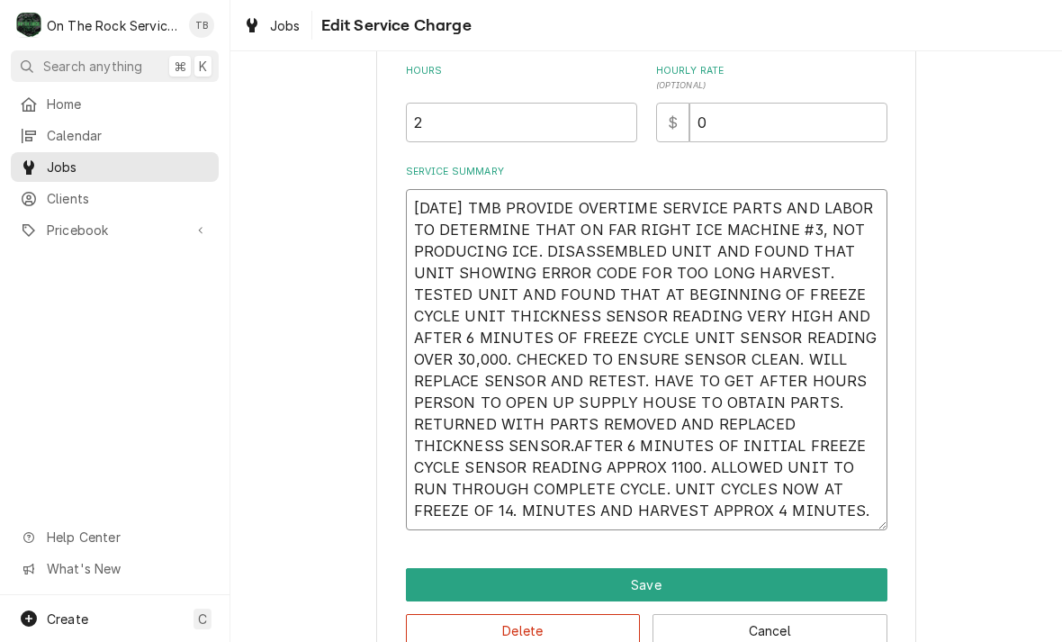
type textarea "x"
type textarea "9/7/25 TMB PROVIDE OVERTIME SERVICE PARTS AND LABOR TO DETERMINE THAT ON FAR RI…"
type textarea "x"
type textarea "9/7/25 TMB PROVIDE OVERTIME SERVICE PARTS AND LABOR TO DETERMINE THAT ON FAR RI…"
type textarea "x"
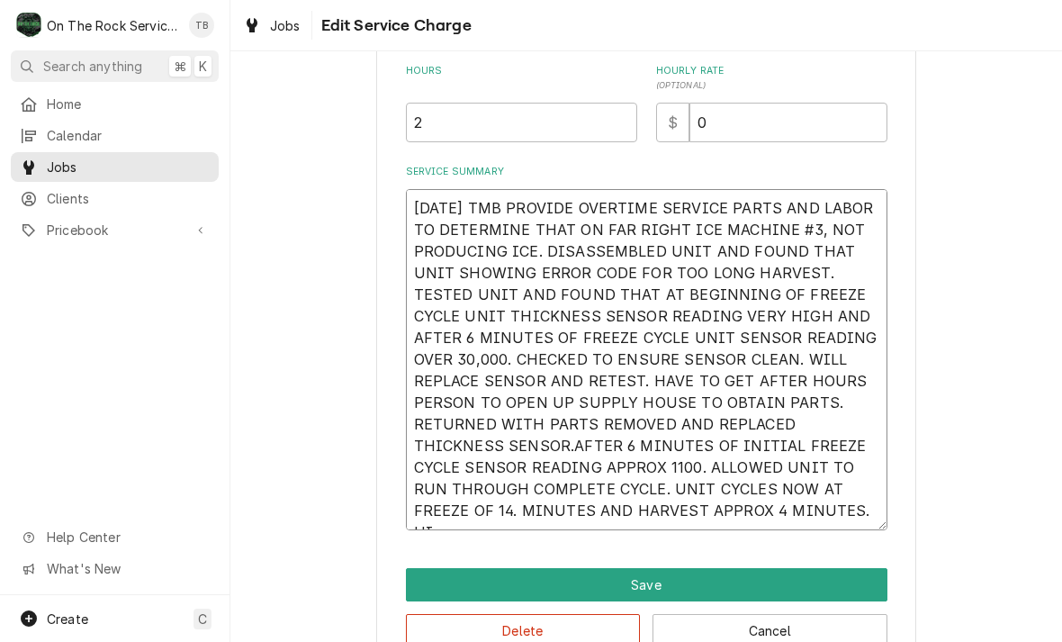
type textarea "9/7/25 TMB PROVIDE OVERTIME SERVICE PARTS AND LABOR TO DETERMINE THAT ON FAR RI…"
type textarea "x"
type textarea "9/7/25 TMB PROVIDE OVERTIME SERVICE PARTS AND LABOR TO DETERMINE THAT ON FAR RI…"
type textarea "x"
type textarea "9/7/25 TMB PROVIDE OVERTIME SERVICE PARTS AND LABOR TO DETERMINE THAT ON FAR RI…"
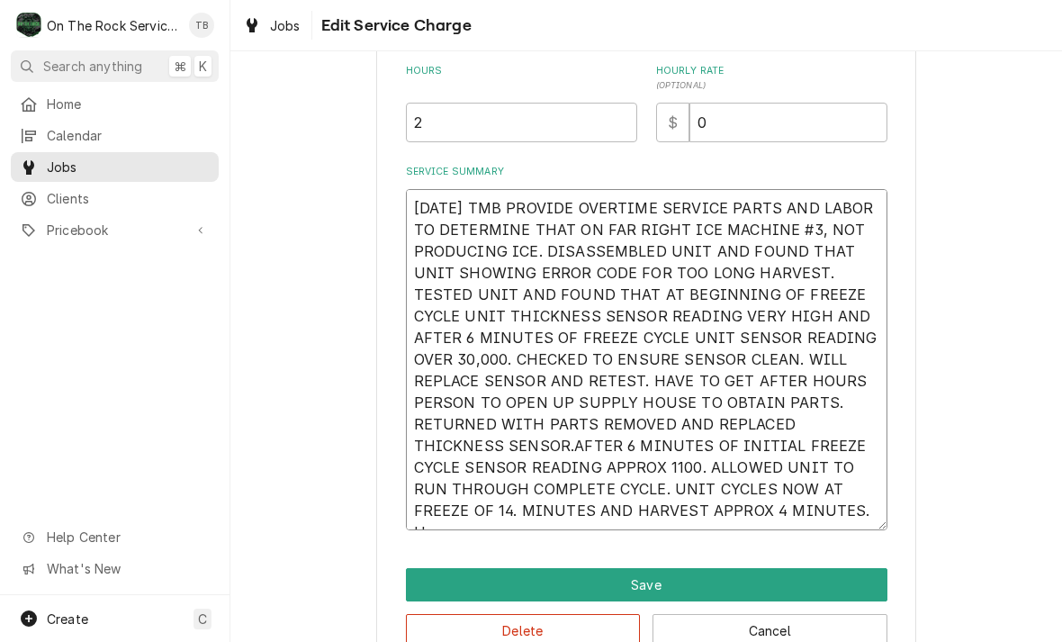
type textarea "x"
type textarea "9/7/25 TMB PROVIDE OVERTIME SERVICE PARTS AND LABOR TO DETERMINE THAT ON FAR RI…"
type textarea "x"
type textarea "9/7/25 TMB PROVIDE OVERTIME SERVICE PARTS AND LABOR TO DETERMINE THAT ON FAR RI…"
type textarea "x"
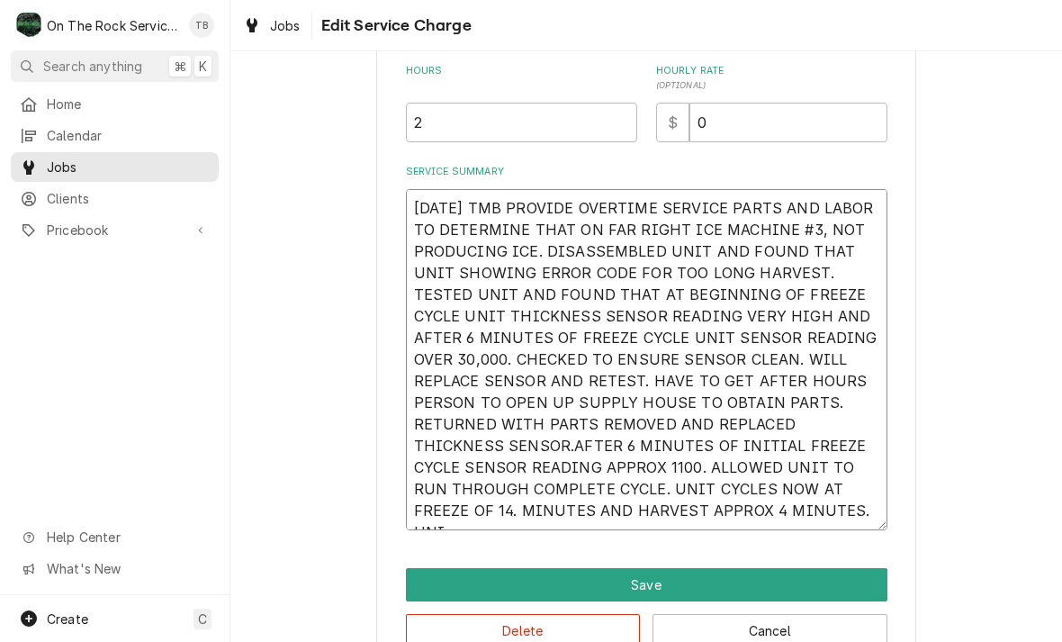
type textarea "9/7/25 TMB PROVIDE OVERTIME SERVICE PARTS AND LABOR TO DETERMINE THAT ON FAR RI…"
type textarea "x"
type textarea "9/7/25 TMB PROVIDE OVERTIME SERVICE PARTS AND LABOR TO DETERMINE THAT ON FAR RI…"
type textarea "x"
type textarea "9/7/25 TMB PROVIDE OVERTIME SERVICE PARTS AND LABOR TO DETERMINE THAT ON FAR RI…"
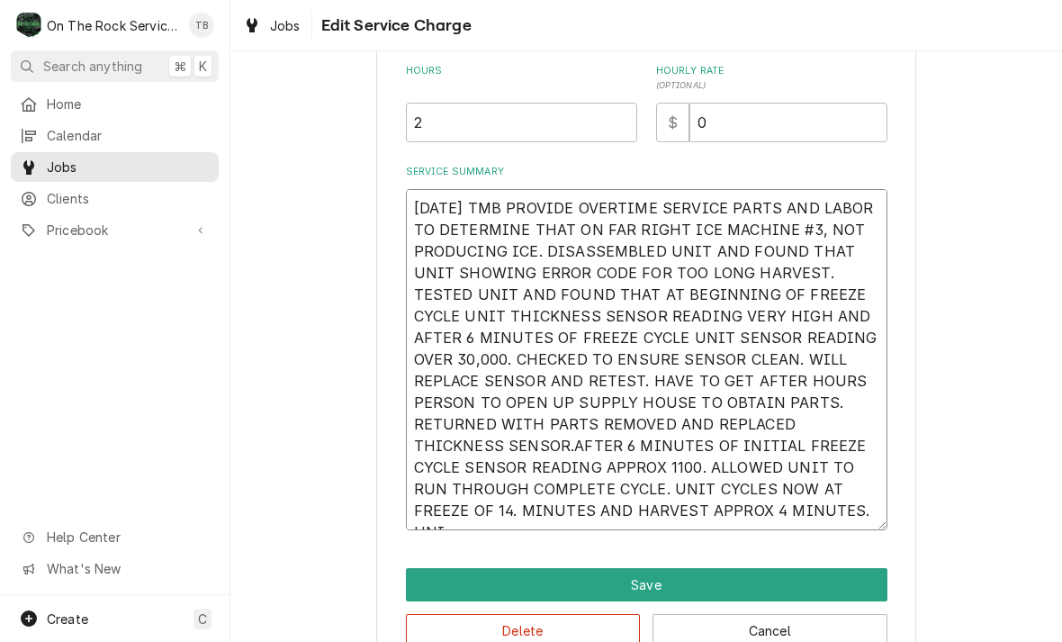
type textarea "x"
type textarea "9/7/25 TMB PROVIDE OVERTIME SERVICE PARTS AND LABOR TO DETERMINE THAT ON FAR RI…"
type textarea "x"
type textarea "9/7/25 TMB PROVIDE OVERTIME SERVICE PARTS AND LABOR TO DETERMINE THAT ON FAR RI…"
type textarea "x"
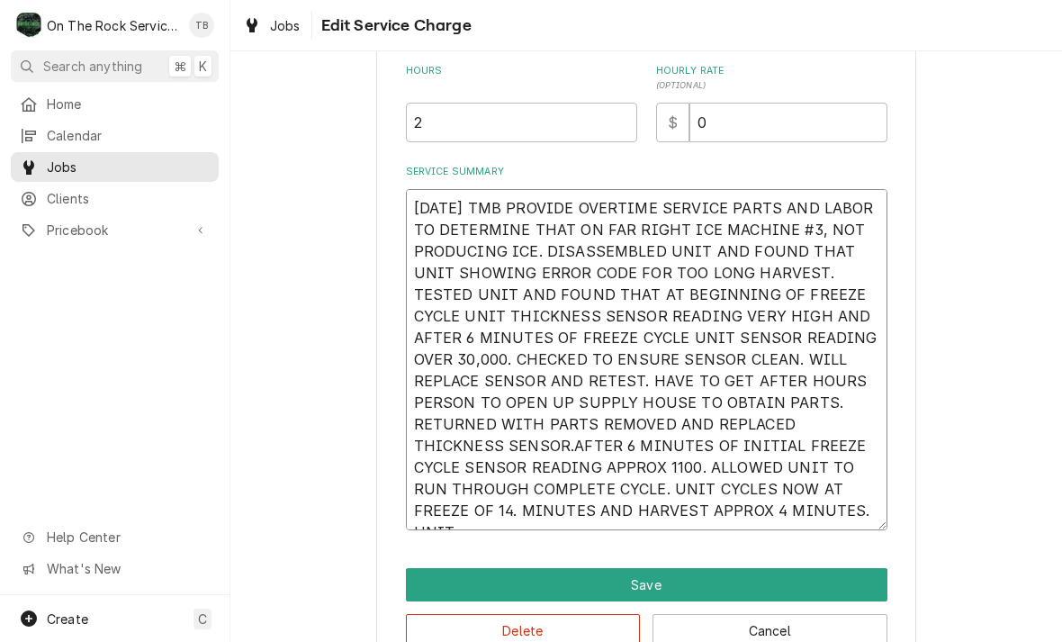
type textarea "9/7/25 TMB PROVIDE OVERTIME SERVICE PARTS AND LABOR TO DETERMINE THAT ON FAR RI…"
type textarea "x"
type textarea "9/7/25 TMB PROVIDE OVERTIME SERVICE PARTS AND LABOR TO DETERMINE THAT ON FAR RI…"
type textarea "x"
type textarea "9/7/25 TMB PROVIDE OVERTIME SERVICE PARTS AND LABOR TO DETERMINE THAT ON FAR RI…"
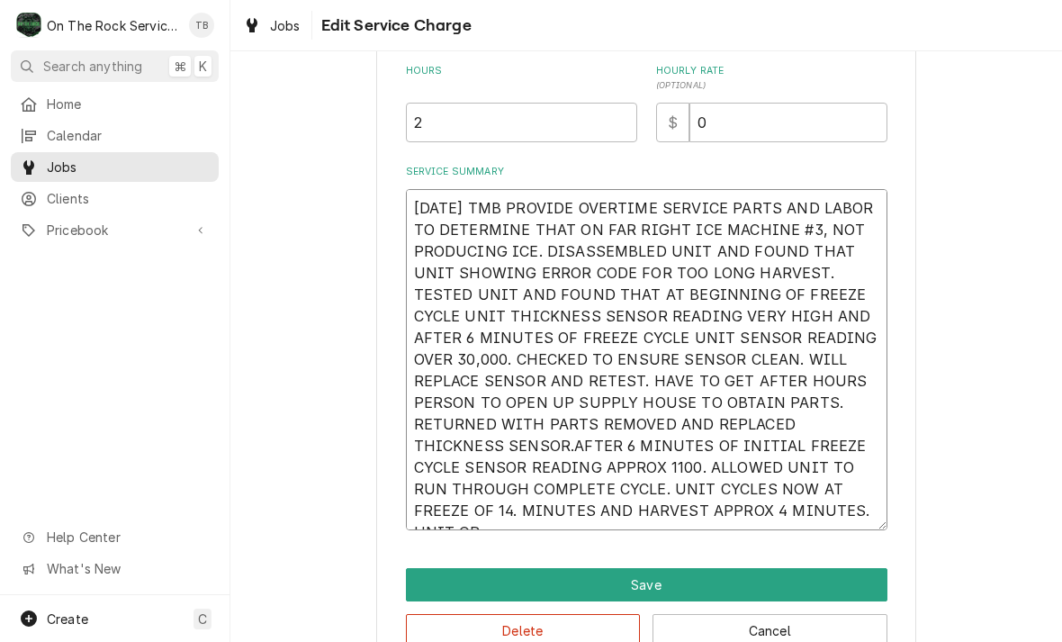
type textarea "x"
type textarea "9/7/25 TMB PROVIDE OVERTIME SERVICE PARTS AND LABOR TO DETERMINE THAT ON FAR RI…"
type textarea "x"
type textarea "9/7/25 TMB PROVIDE OVERTIME SERVICE PARTS AND LABOR TO DETERMINE THAT ON FAR RI…"
type textarea "x"
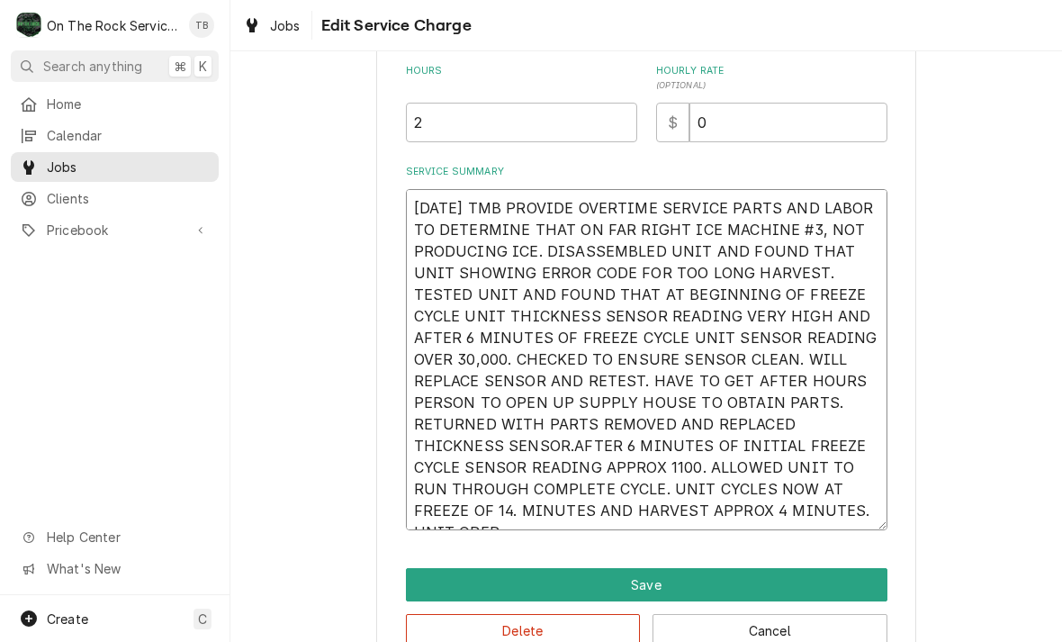
type textarea "9/7/25 TMB PROVIDE OVERTIME SERVICE PARTS AND LABOR TO DETERMINE THAT ON FAR RI…"
type textarea "x"
type textarea "9/7/25 TMB PROVIDE OVERTIME SERVICE PARTS AND LABOR TO DETERMINE THAT ON FAR RI…"
type textarea "x"
type textarea "9/7/25 TMB PROVIDE OVERTIME SERVICE PARTS AND LABOR TO DETERMINE THAT ON FAR RI…"
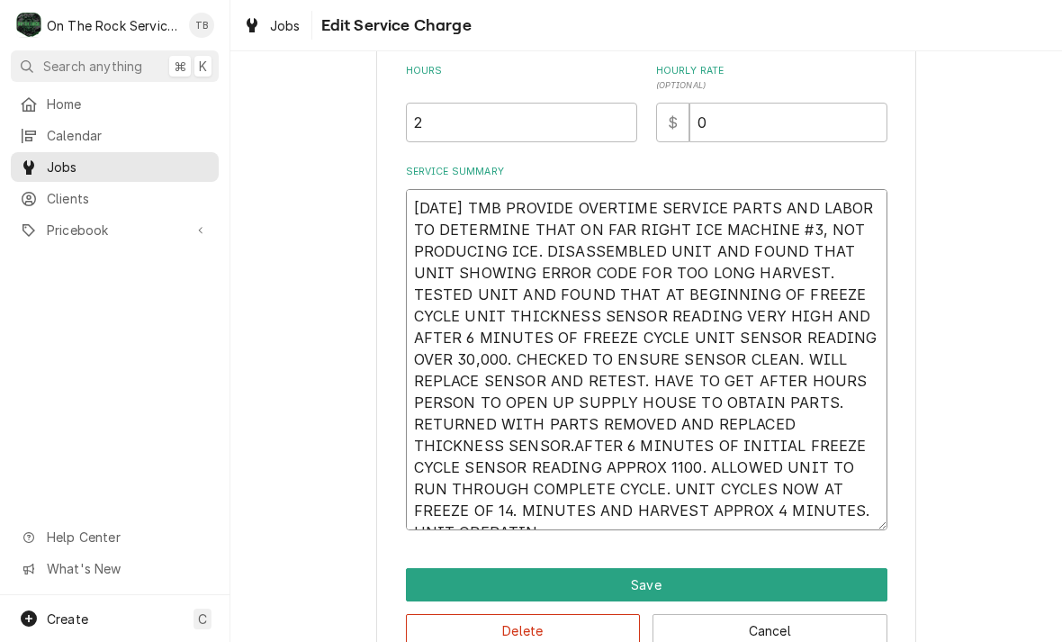
type textarea "x"
type textarea "9/7/25 TMB PROVIDE OVERTIME SERVICE PARTS AND LABOR TO DETERMINE THAT ON FAR RI…"
type textarea "x"
type textarea "9/7/25 TMB PROVIDE OVERTIME SERVICE PARTS AND LABOR TO DETERMINE THAT ON FAR RI…"
type textarea "x"
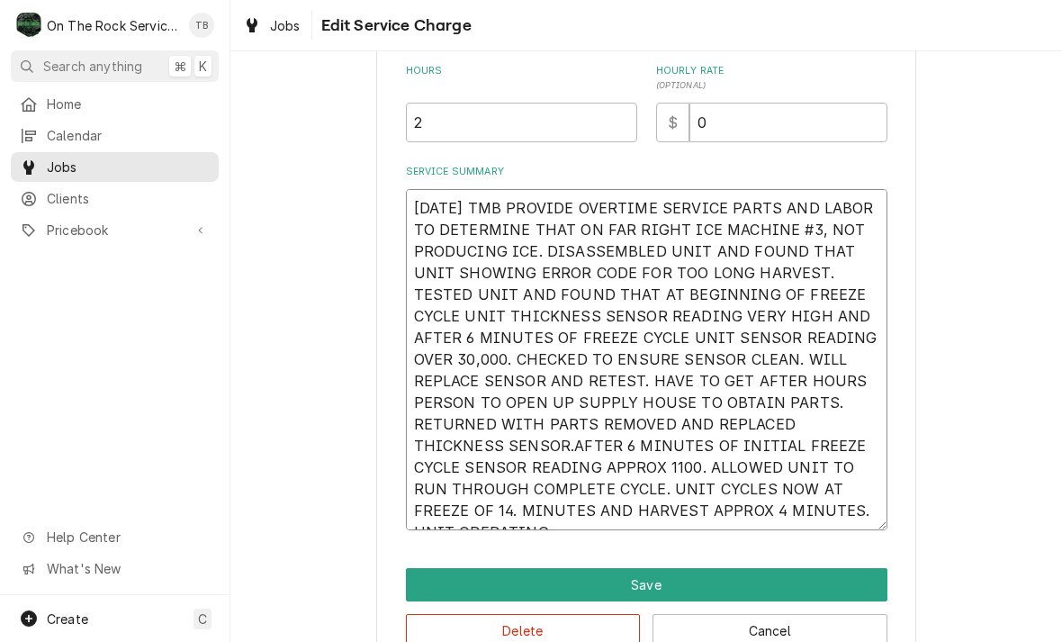
type textarea "9/7/25 TMB PROVIDE OVERTIME SERVICE PARTS AND LABOR TO DETERMINE THAT ON FAR RI…"
type textarea "x"
type textarea "9/7/25 TMB PROVIDE OVERTIME SERVICE PARTS AND LABOR TO DETERMINE THAT ON FAR RI…"
type textarea "x"
type textarea "9/7/25 TMB PROVIDE OVERTIME SERVICE PARTS AND LABOR TO DETERMINE THAT ON FAR RI…"
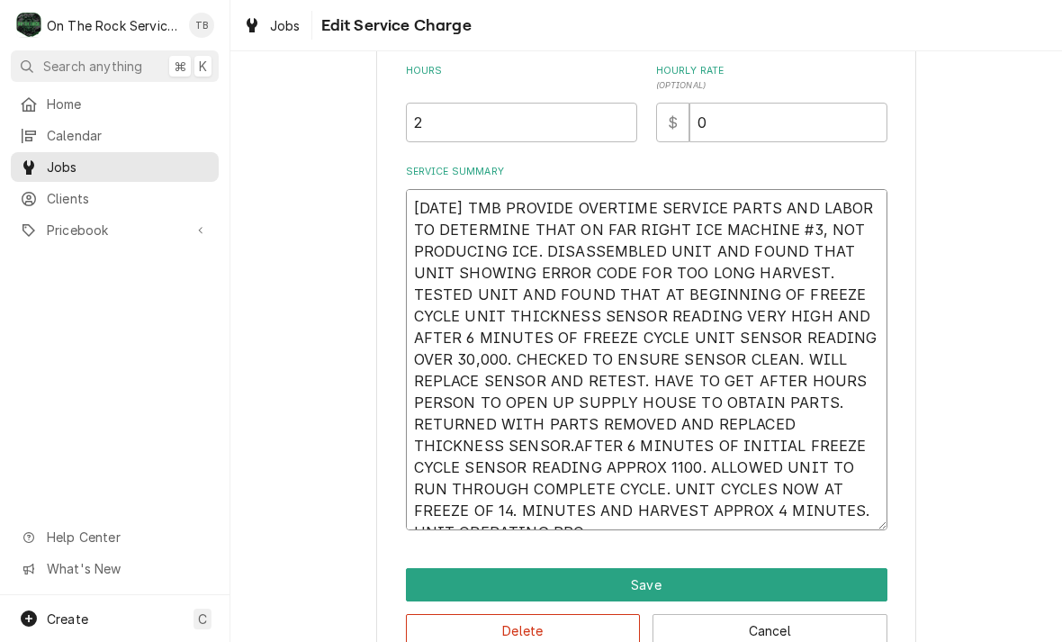
type textarea "x"
type textarea "9/7/25 TMB PROVIDE OVERTIME SERVICE PARTS AND LABOR TO DETERMINE THAT ON FAR RI…"
type textarea "x"
type textarea "9/7/25 TMB PROVIDE OVERTIME SERVICE PARTS AND LABOR TO DETERMINE THAT ON FAR RI…"
type textarea "x"
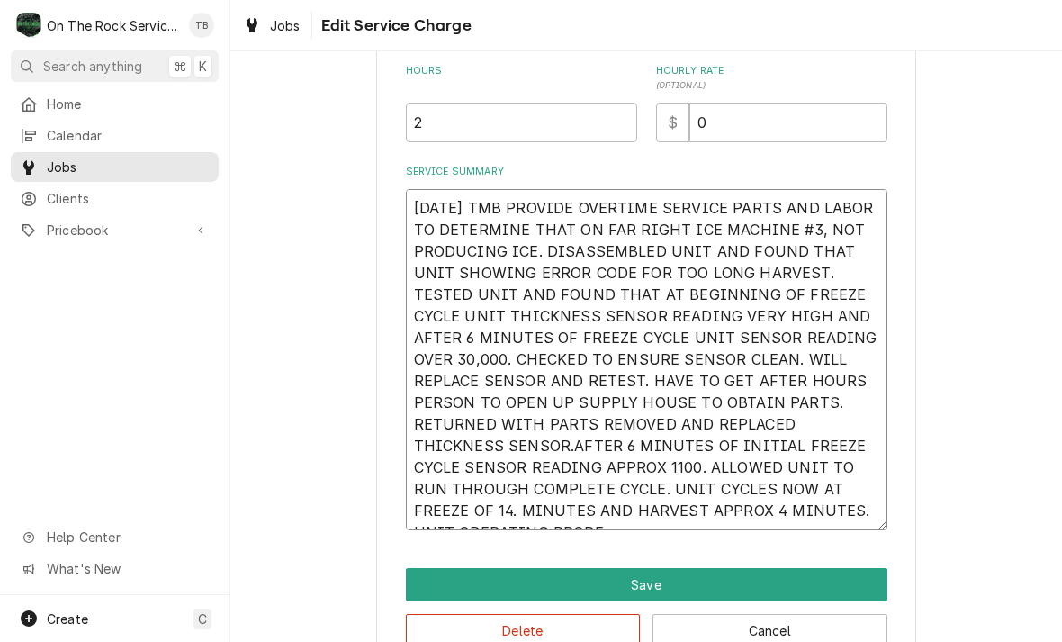
type textarea "9/7/25 TMB PROVIDE OVERTIME SERVICE PARTS AND LABOR TO DETERMINE THAT ON FAR RI…"
type textarea "x"
type textarea "9/7/25 TMB PROVIDE OVERTIME SERVICE PARTS AND LABOR TO DETERMINE THAT ON FAR RI…"
type textarea "x"
type textarea "9/7/25 TMB PROVIDE OVERTIME SERVICE PARTS AND LABOR TO DETERMINE THAT ON FAR RI…"
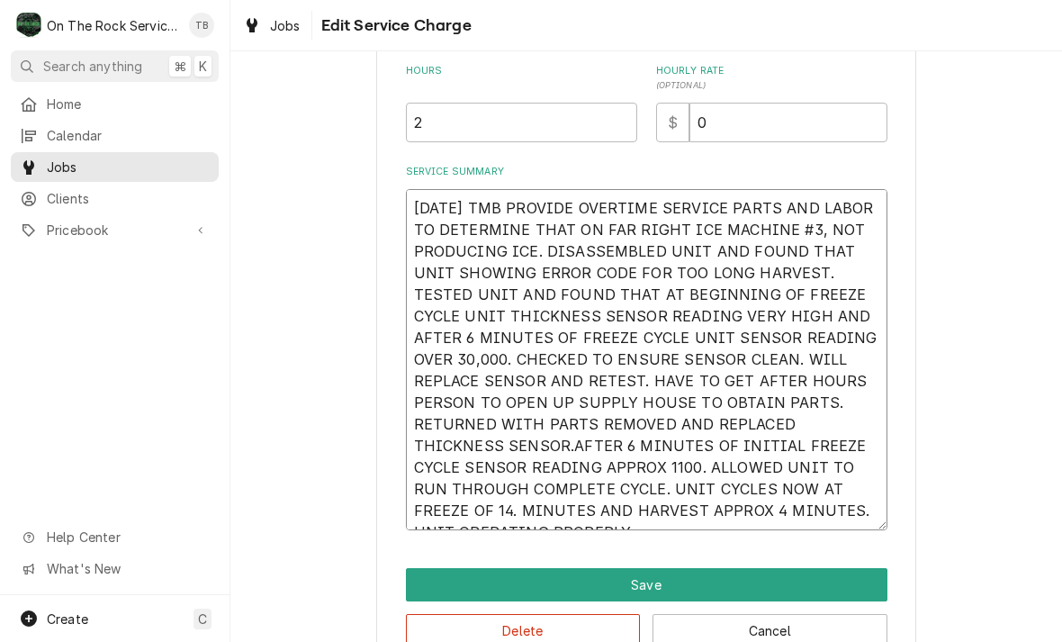
type textarea "x"
type textarea "9/7/25 TMB PROVIDE OVERTIME SERVICE PARTS AND LABOR TO DETERMINE THAT ON FAR RI…"
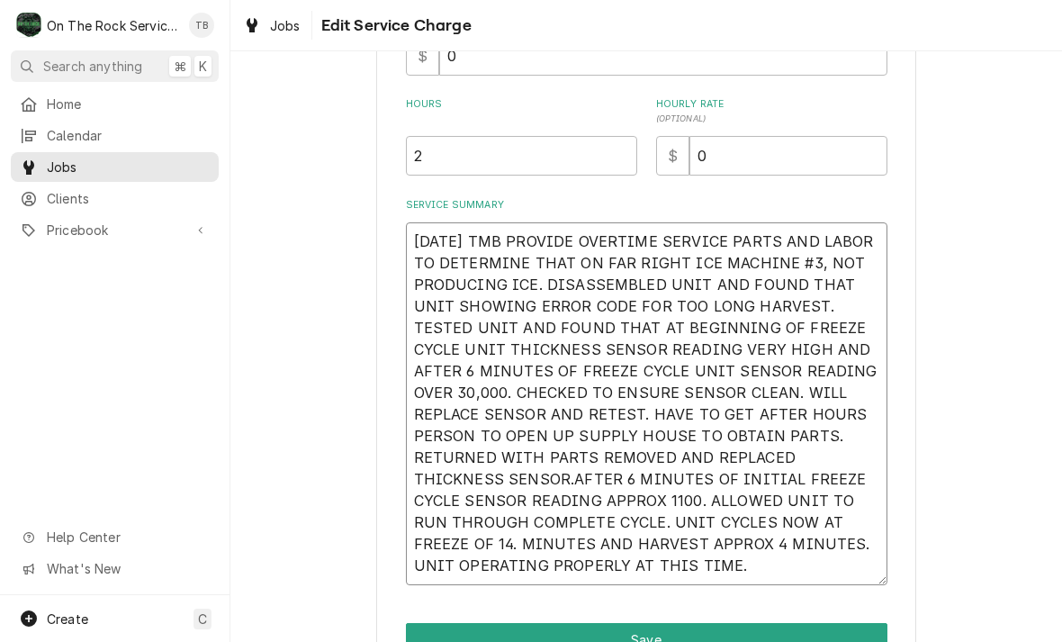
scroll to position [500, 0]
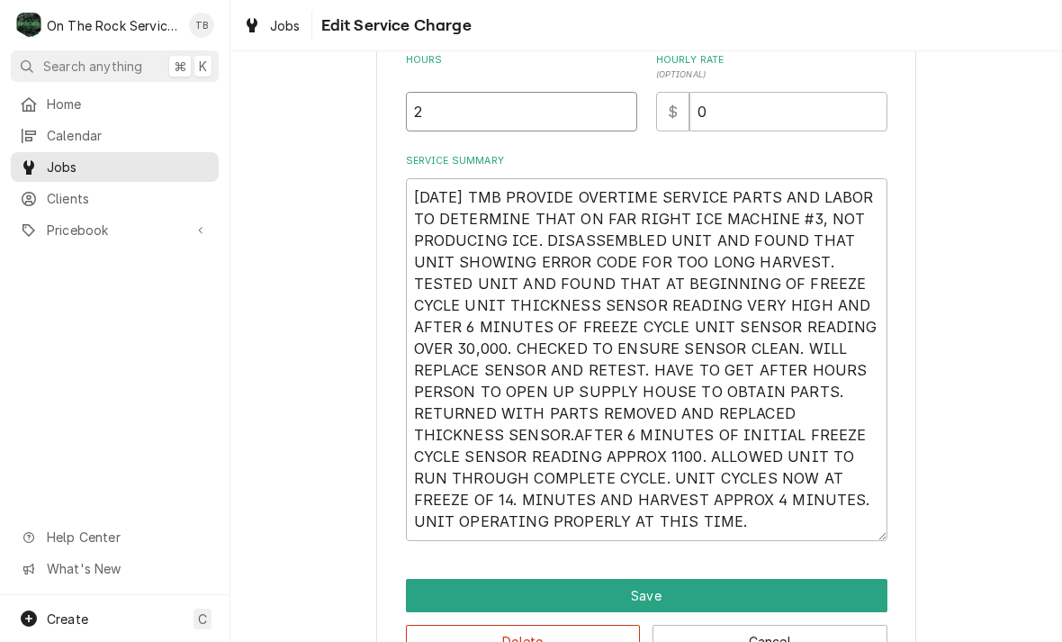
click at [446, 109] on input "2" at bounding box center [521, 112] width 231 height 40
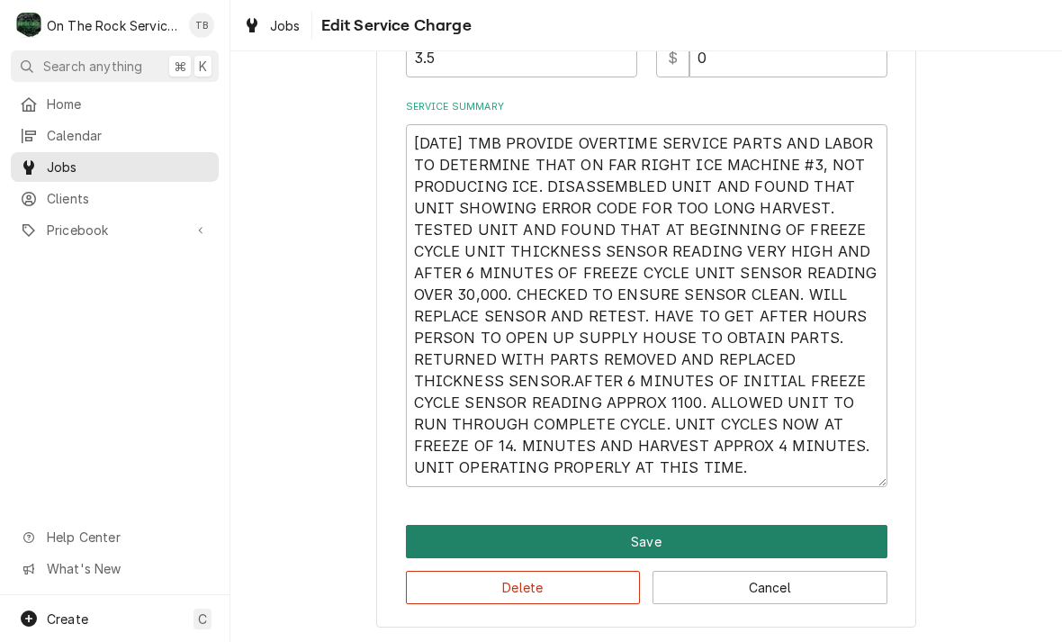
click at [632, 543] on button "Save" at bounding box center [646, 541] width 481 height 33
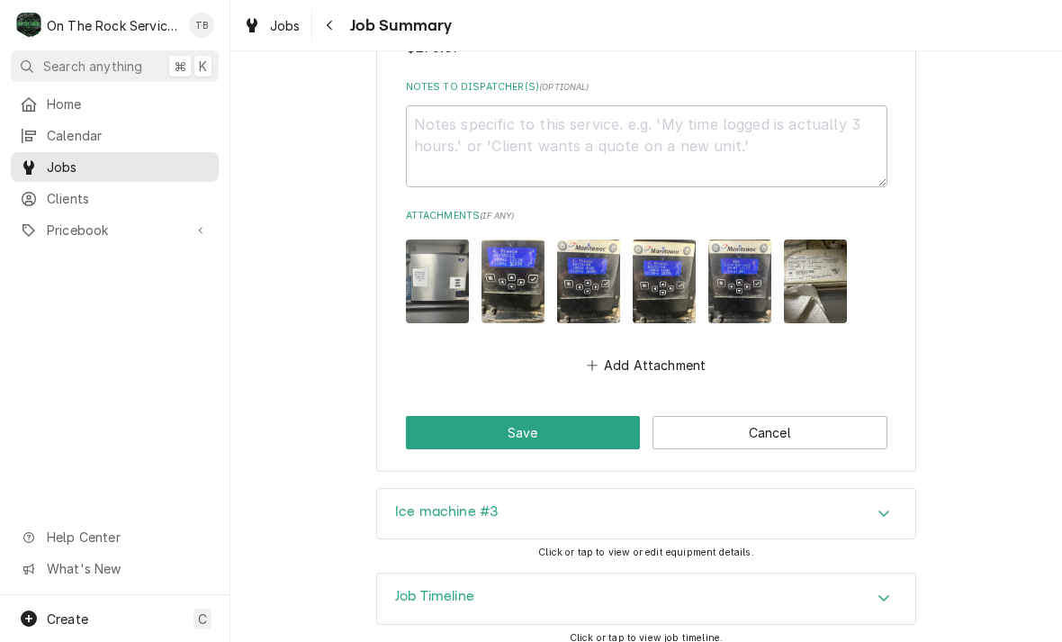
scroll to position [1774, 0]
click at [661, 353] on button "Add Attachment" at bounding box center [646, 365] width 126 height 25
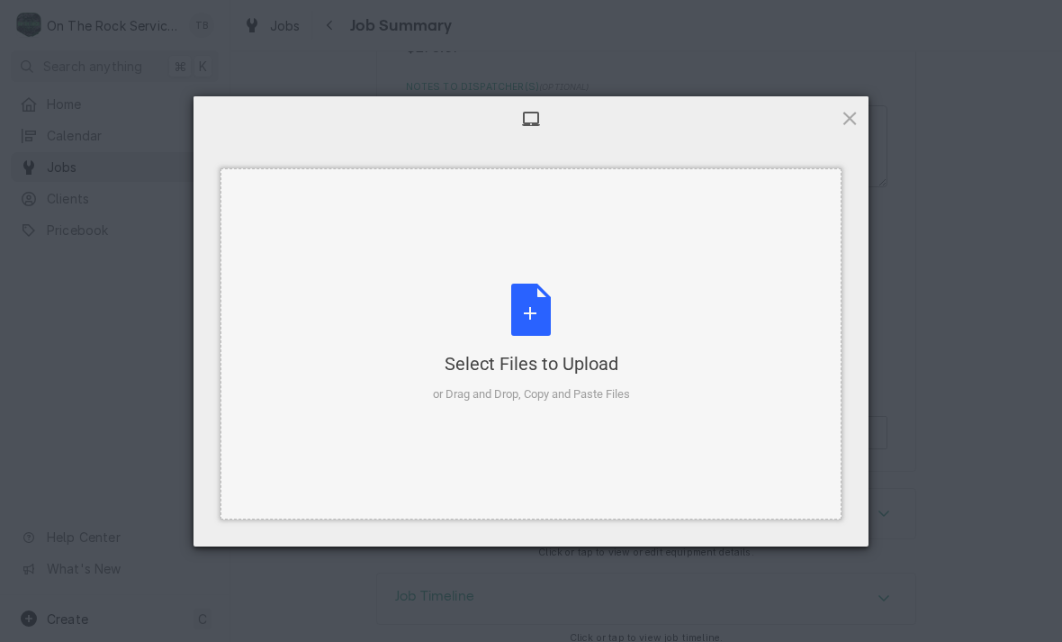
click at [548, 313] on div "Select Files to Upload or Drag and Drop, Copy and Paste Files" at bounding box center [531, 343] width 197 height 120
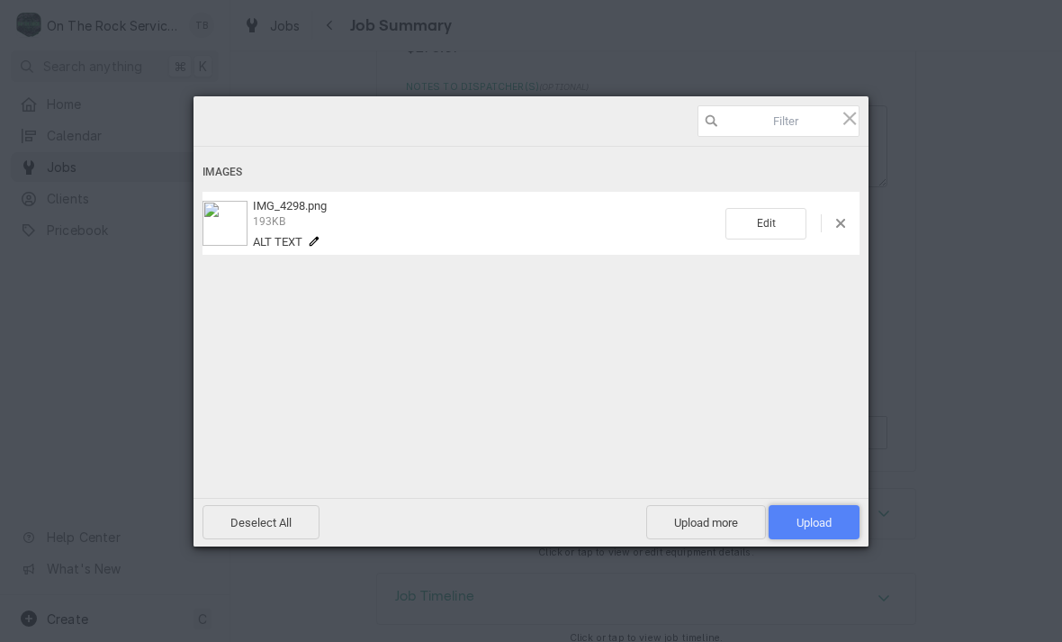
click at [822, 529] on span "Upload 1" at bounding box center [813, 522] width 35 height 13
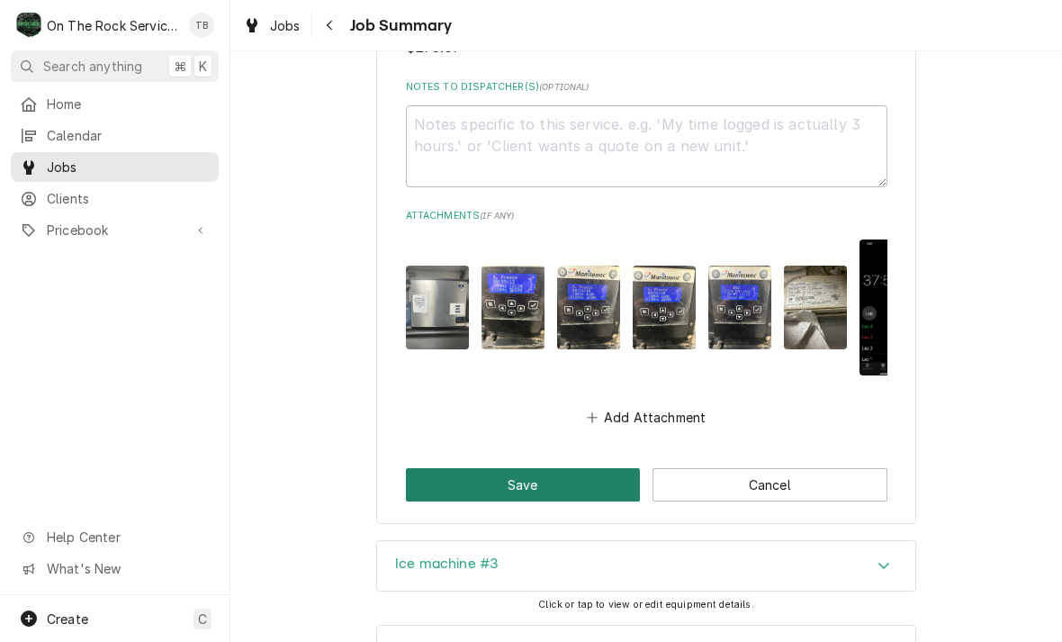
click at [553, 471] on button "Save" at bounding box center [523, 484] width 235 height 33
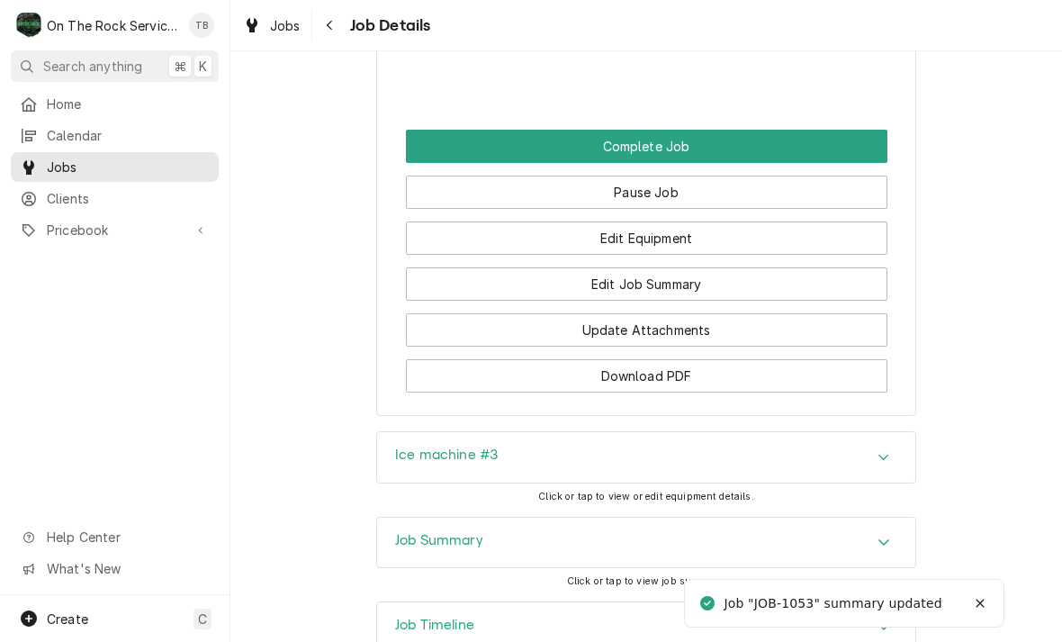
scroll to position [2085, 0]
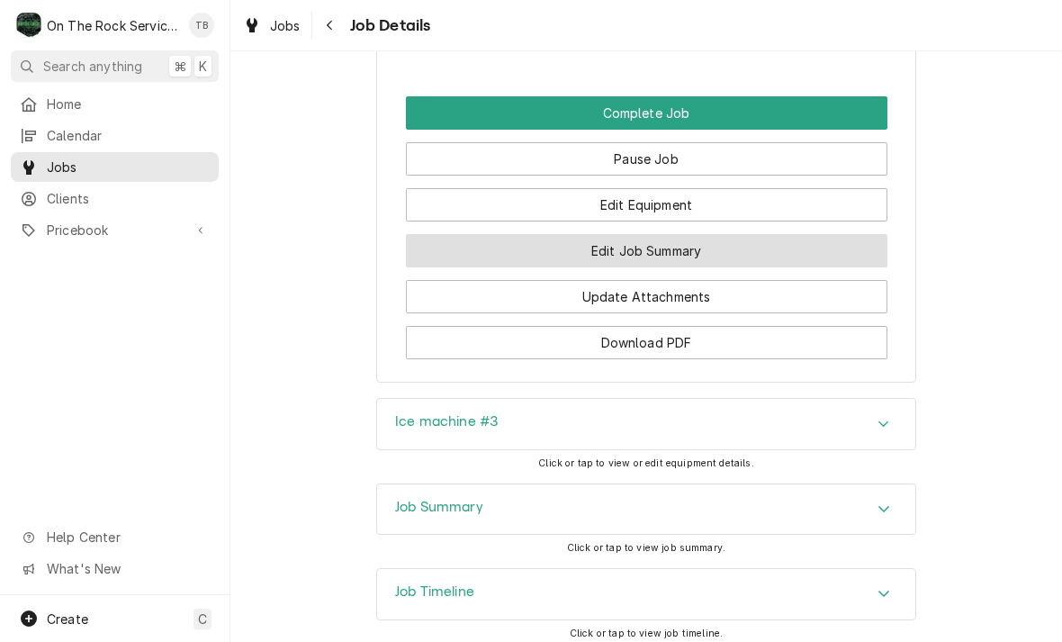
click at [692, 266] on button "Edit Job Summary" at bounding box center [646, 250] width 481 height 33
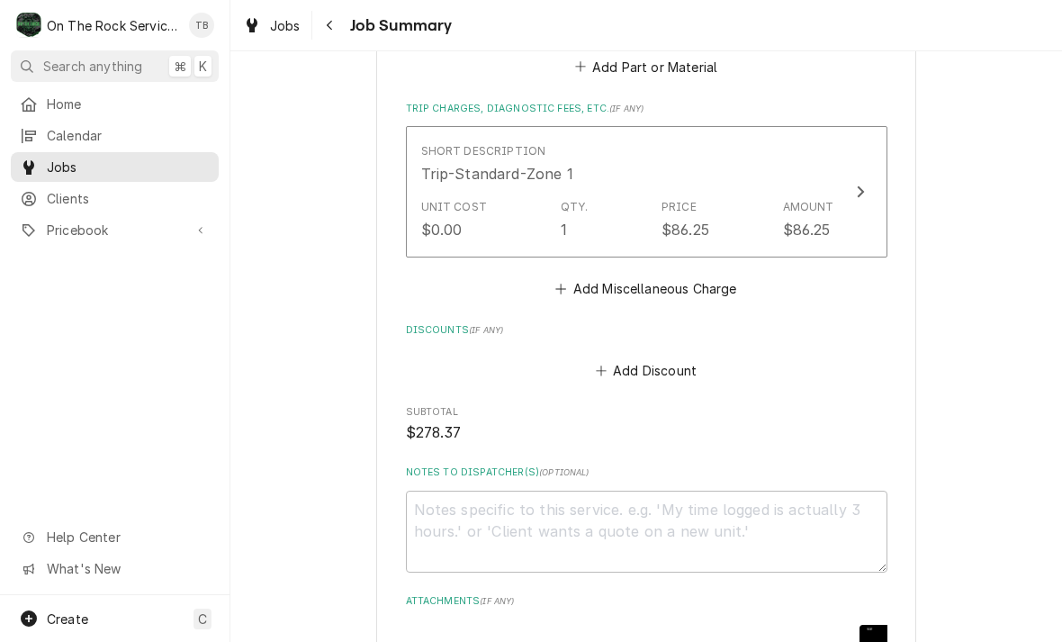
scroll to position [1406, 0]
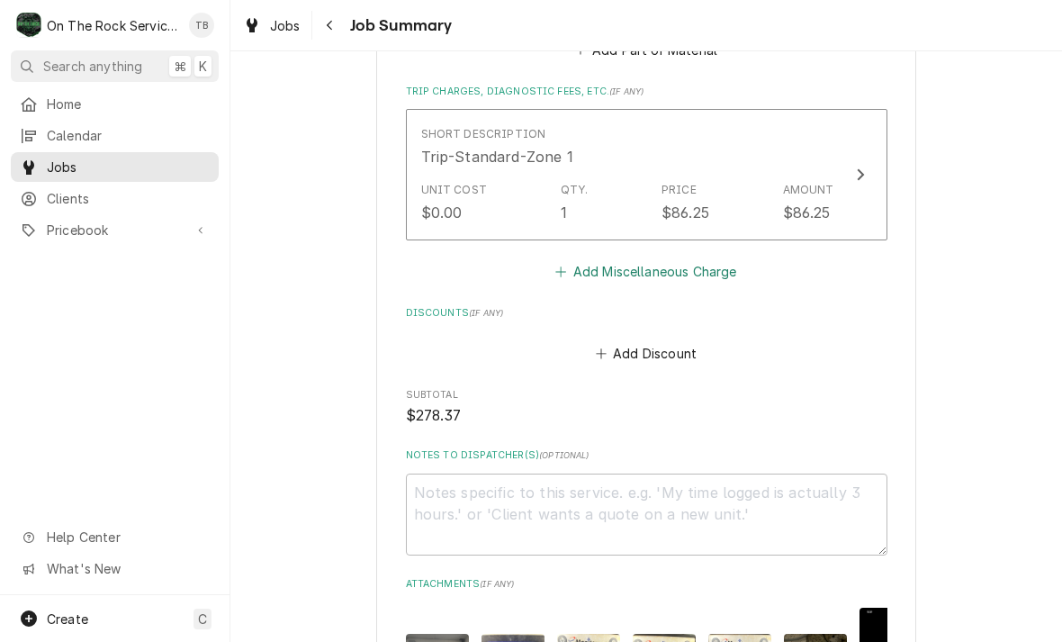
click at [680, 268] on button "Add Miscellaneous Charge" at bounding box center [646, 271] width 187 height 25
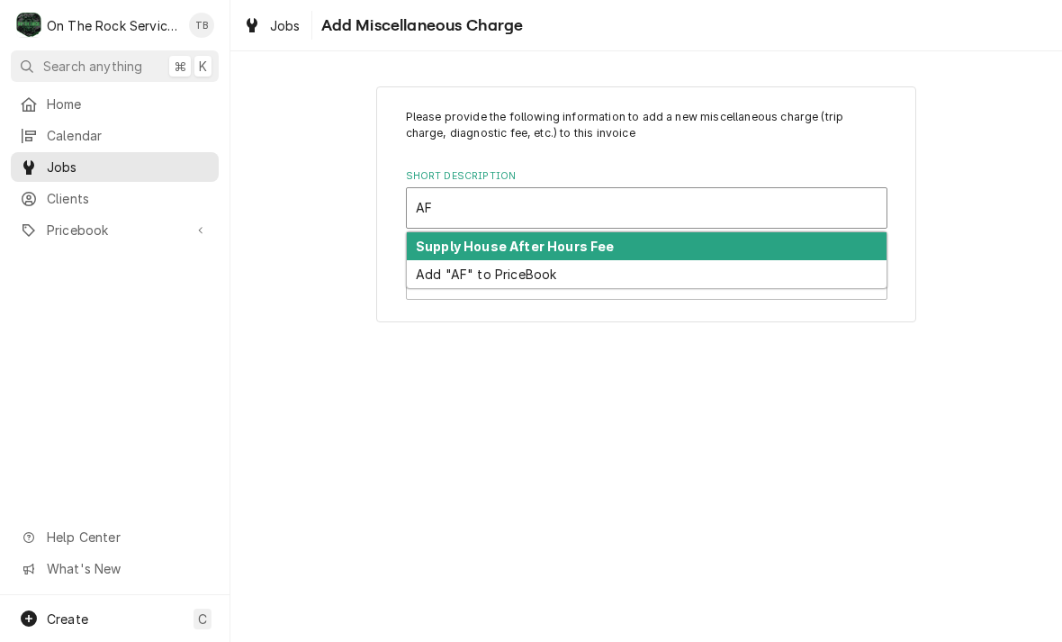
type input "A"
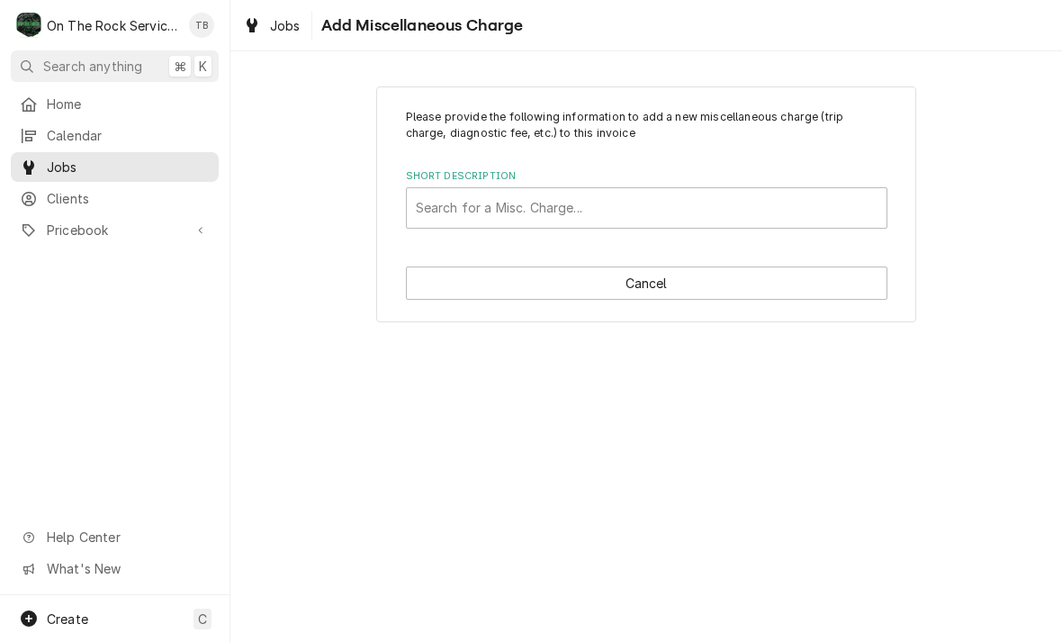
click at [1003, 249] on div "Please provide the following information to add a new miscellaneous charge (tri…" at bounding box center [645, 204] width 831 height 268
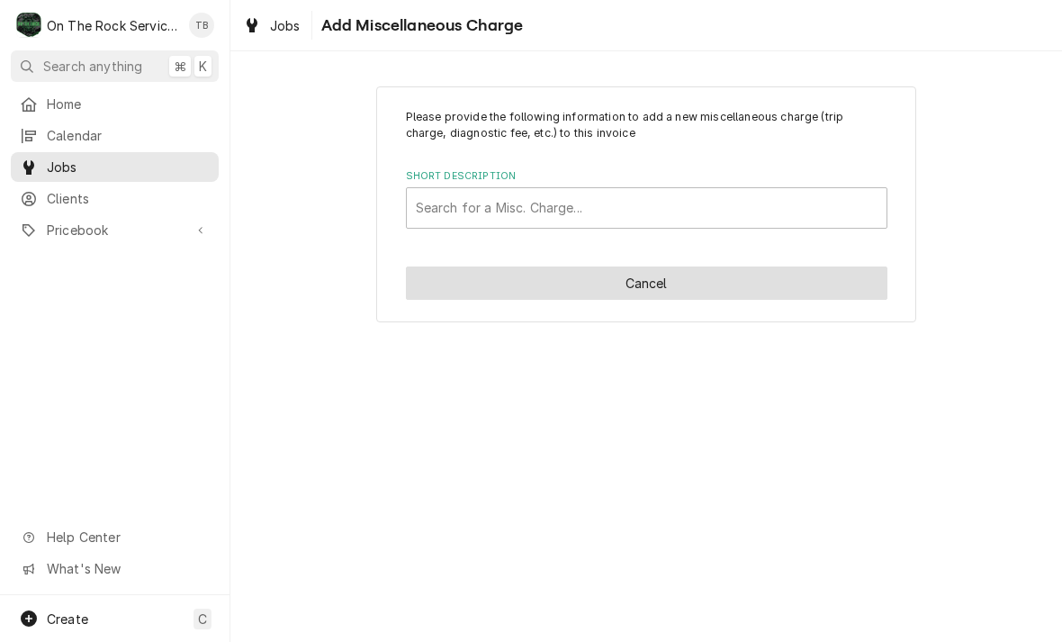
click at [642, 278] on button "Cancel" at bounding box center [646, 282] width 481 height 33
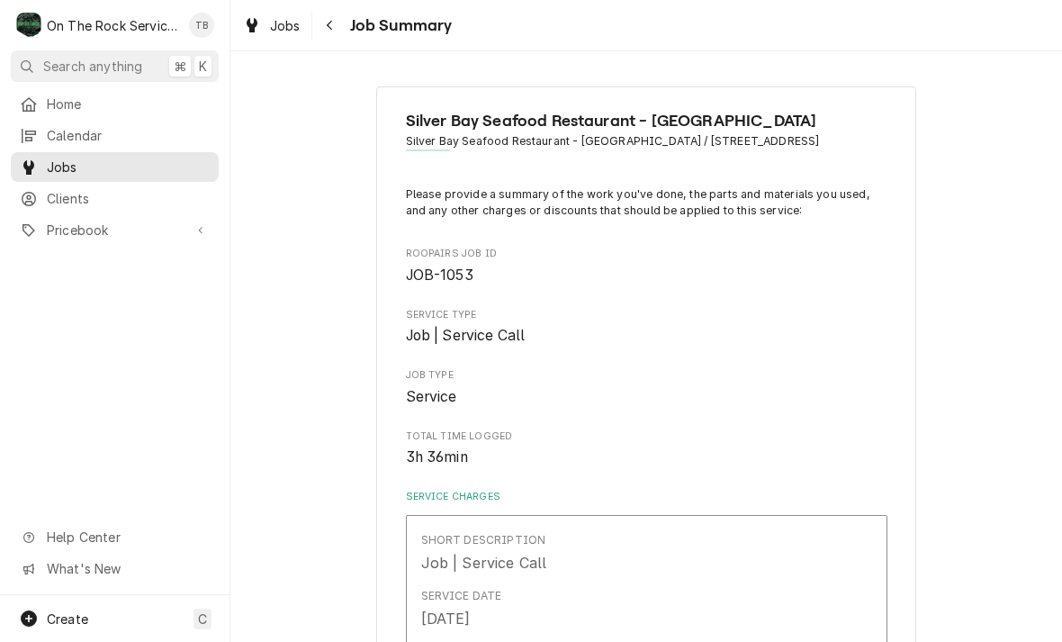
scroll to position [1406, 0]
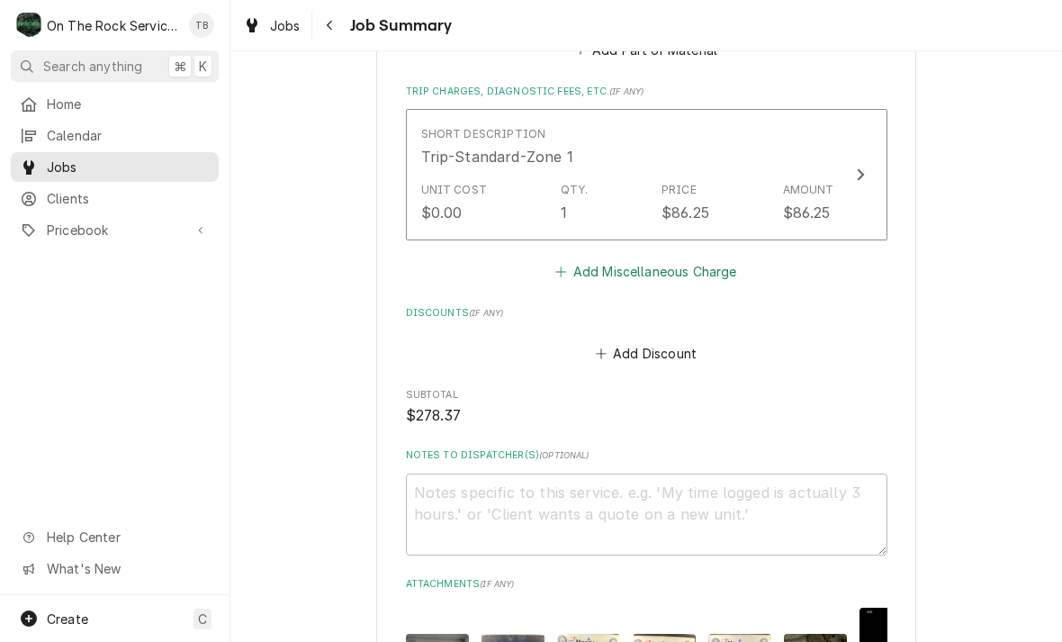
click at [698, 259] on button "Add Miscellaneous Charge" at bounding box center [646, 271] width 187 height 25
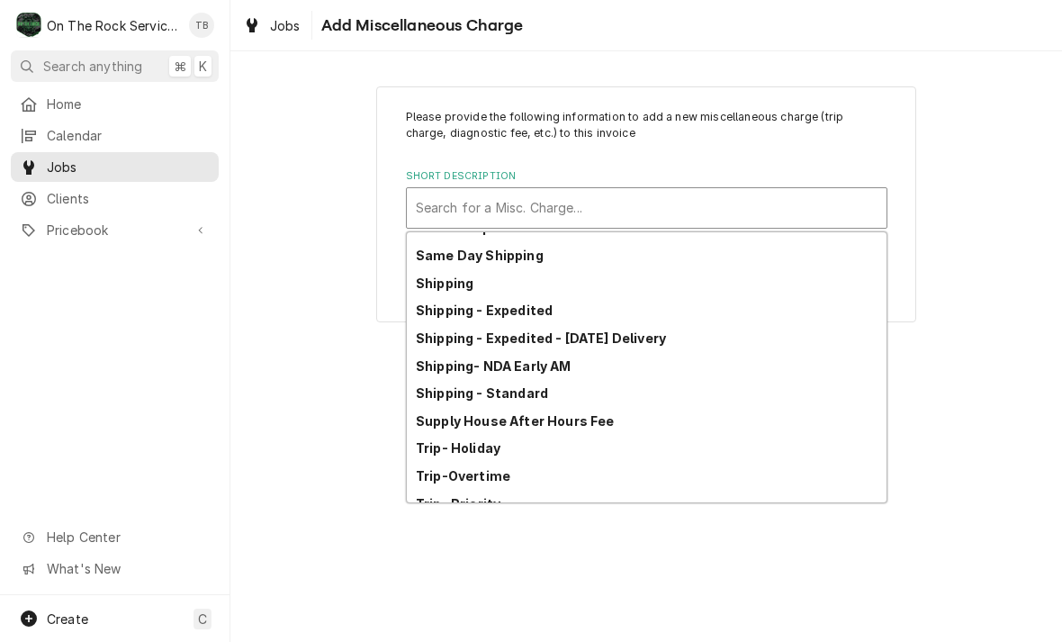
scroll to position [212, 0]
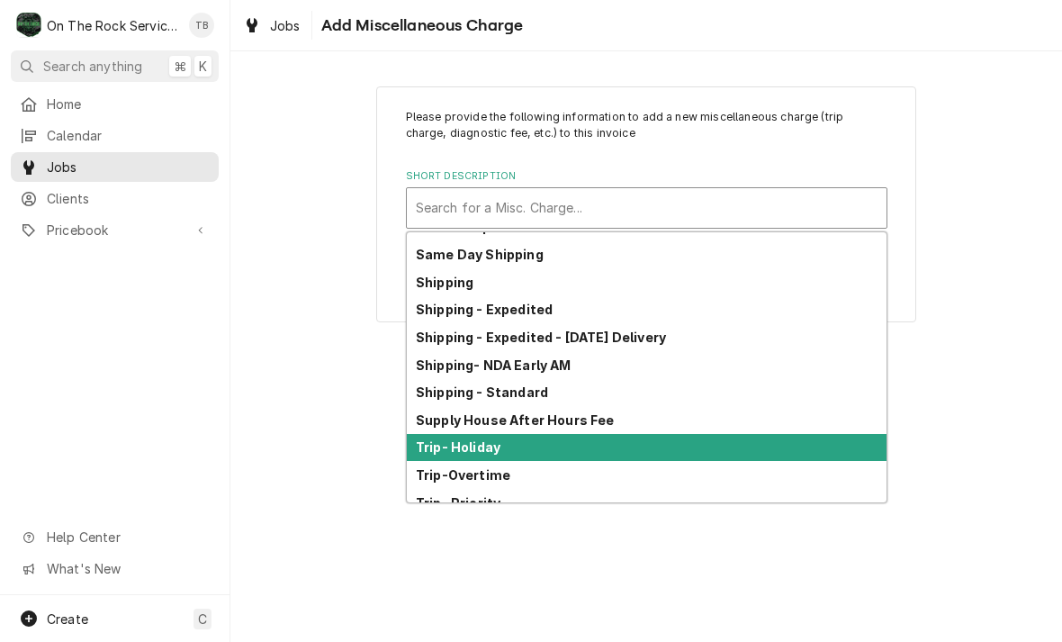
click at [597, 435] on div "Trip- Holiday" at bounding box center [647, 448] width 480 height 28
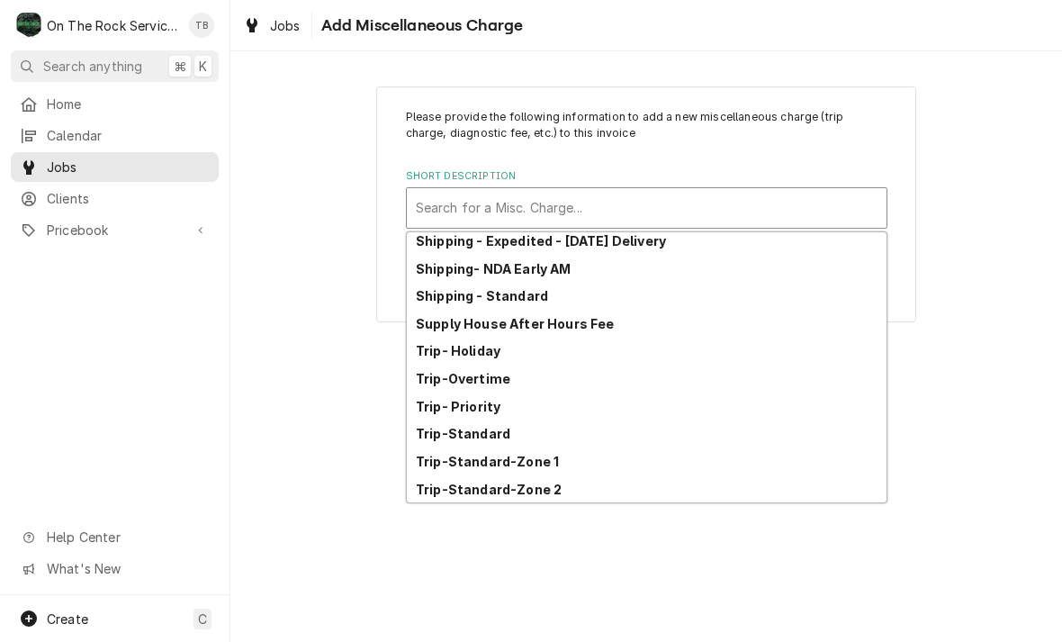
scroll to position [309, 0]
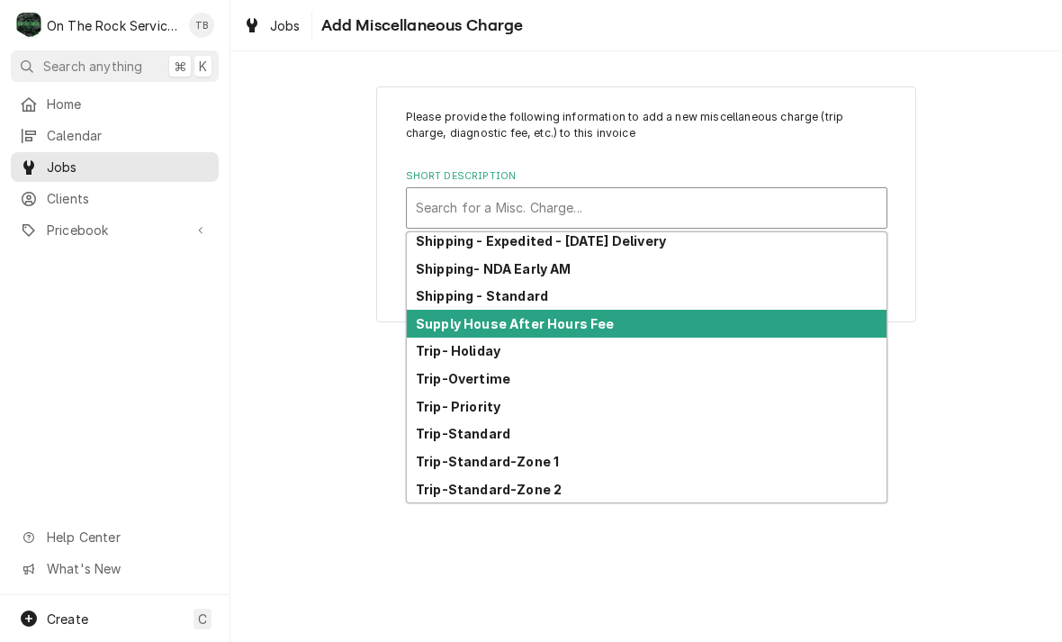
click at [590, 329] on strong "Supply House After Hours Fee" at bounding box center [515, 323] width 198 height 15
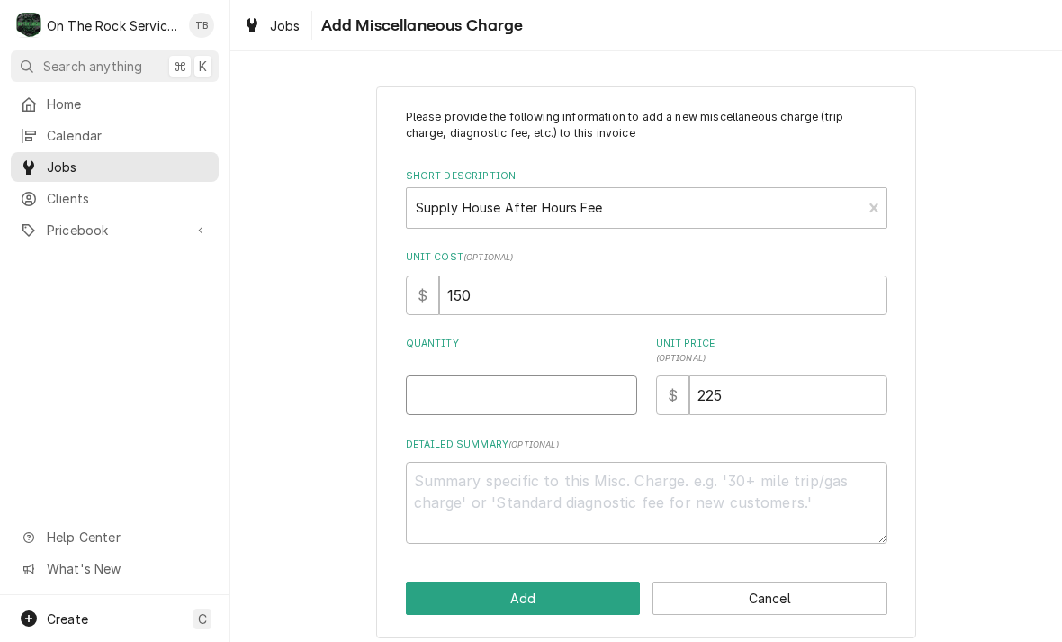
click at [517, 388] on input "Quantity" at bounding box center [521, 395] width 231 height 40
type textarea "x"
type input "1"
click at [1051, 283] on div "Please provide the following information to add a new miscellaneous charge (tri…" at bounding box center [645, 361] width 831 height 583
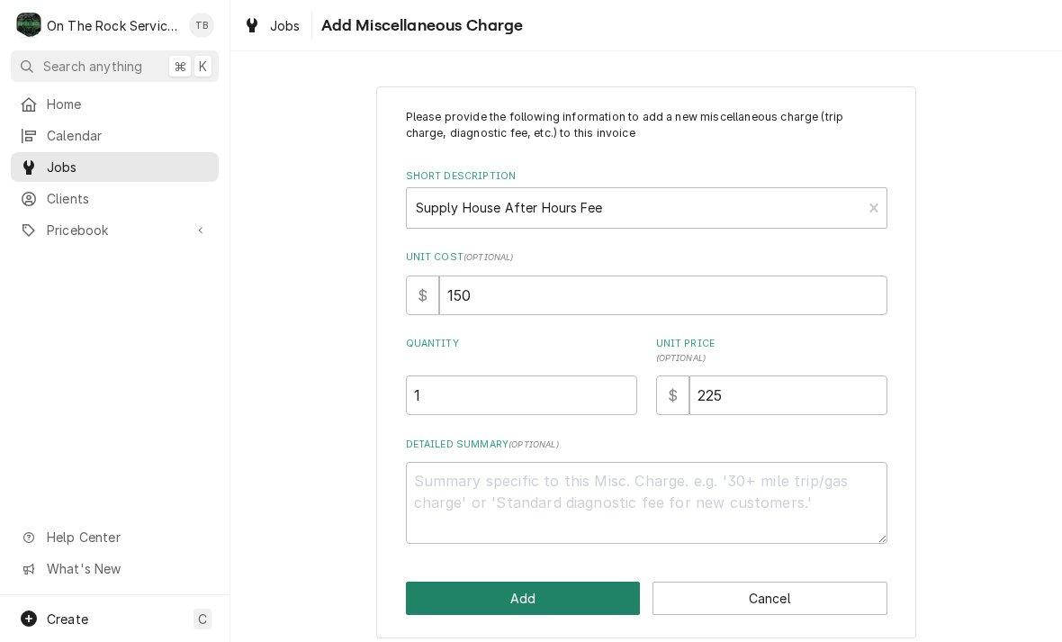
click at [517, 588] on button "Add" at bounding box center [523, 597] width 235 height 33
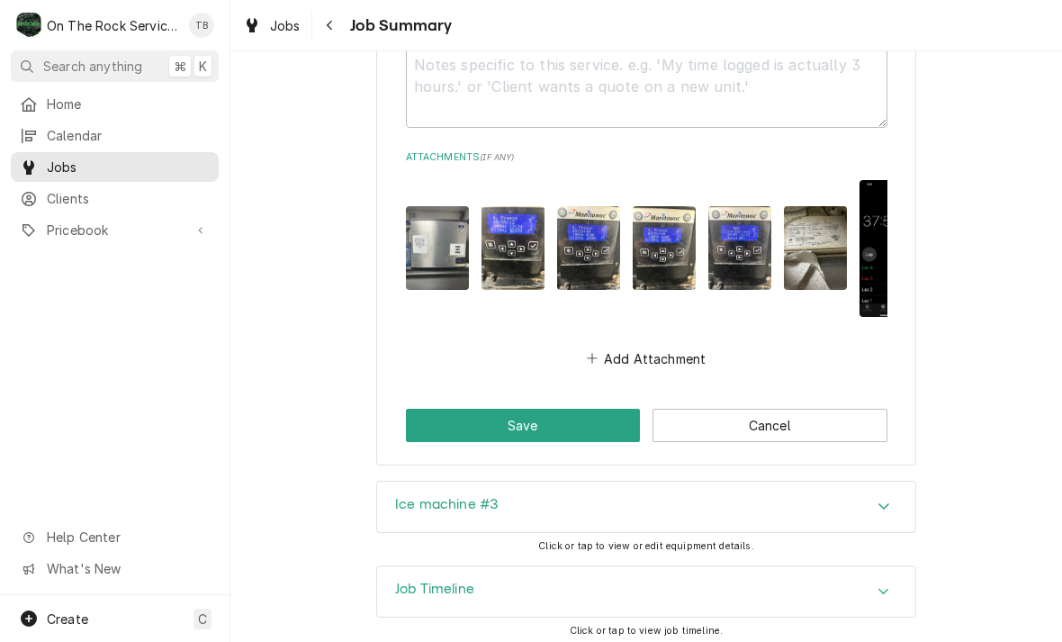
scroll to position [1969, 0]
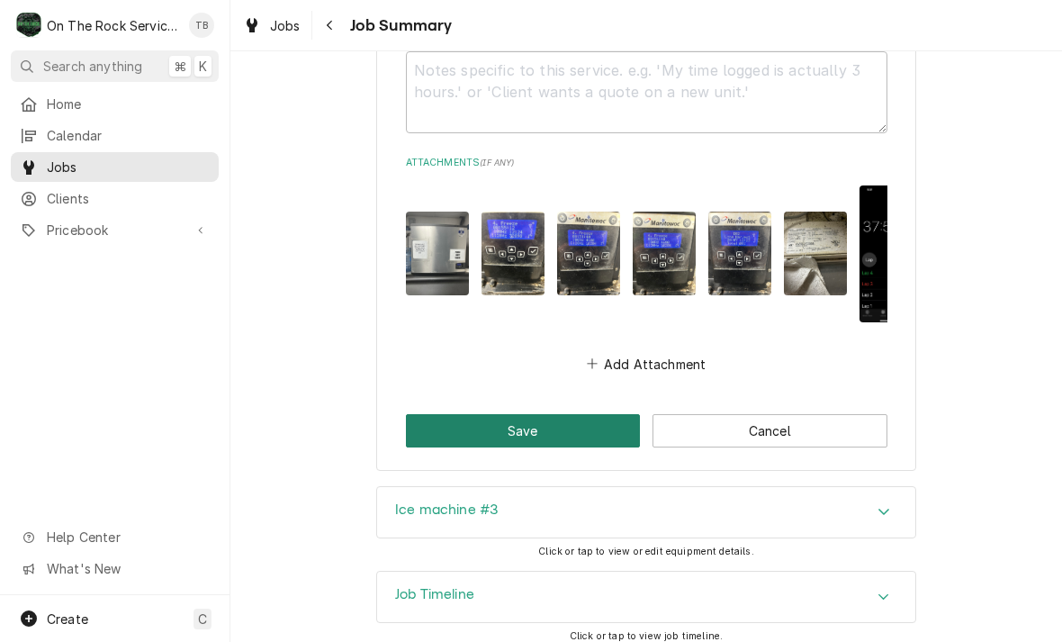
click at [562, 418] on button "Save" at bounding box center [523, 430] width 235 height 33
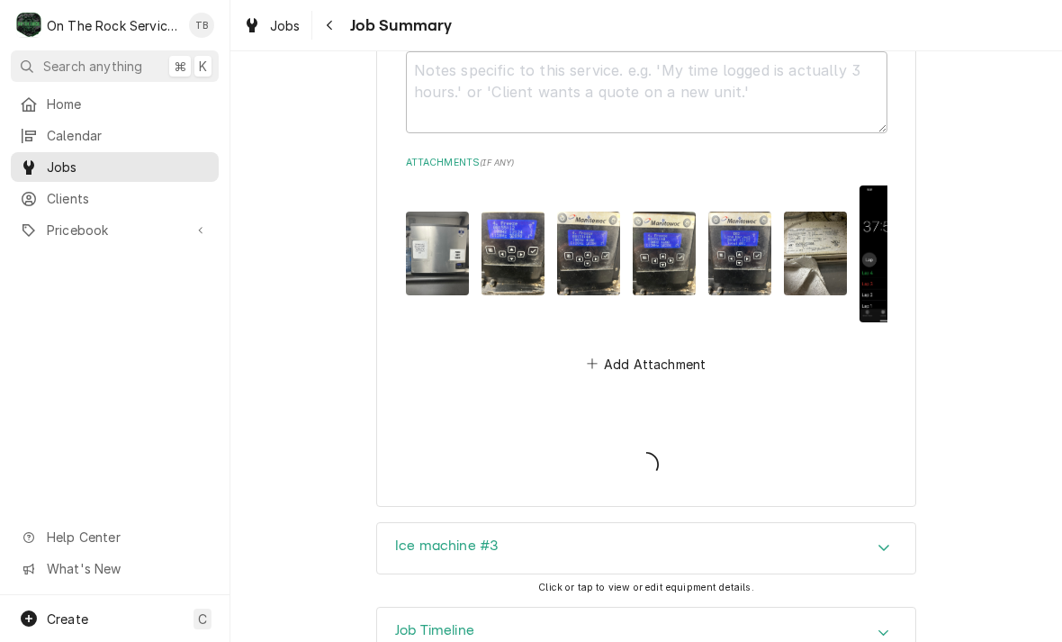
type textarea "x"
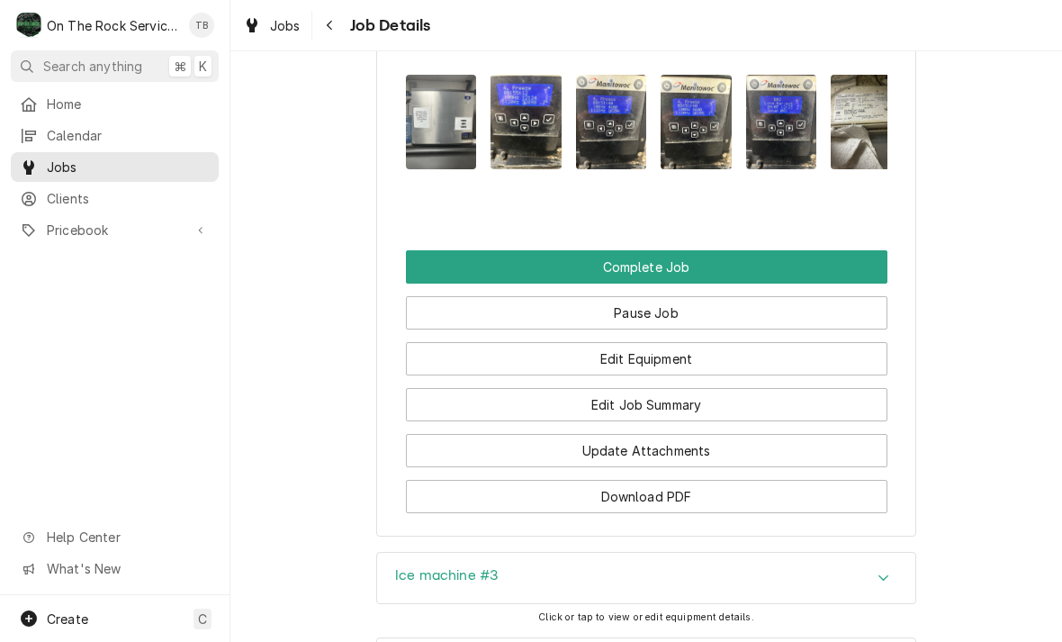
scroll to position [1942, 0]
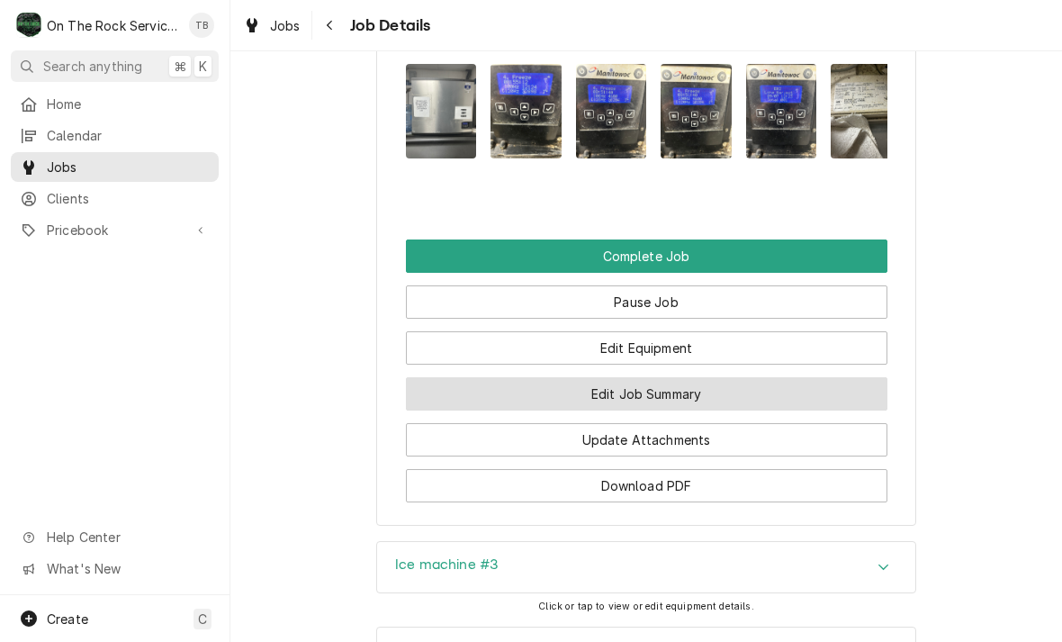
click at [707, 403] on button "Edit Job Summary" at bounding box center [646, 393] width 481 height 33
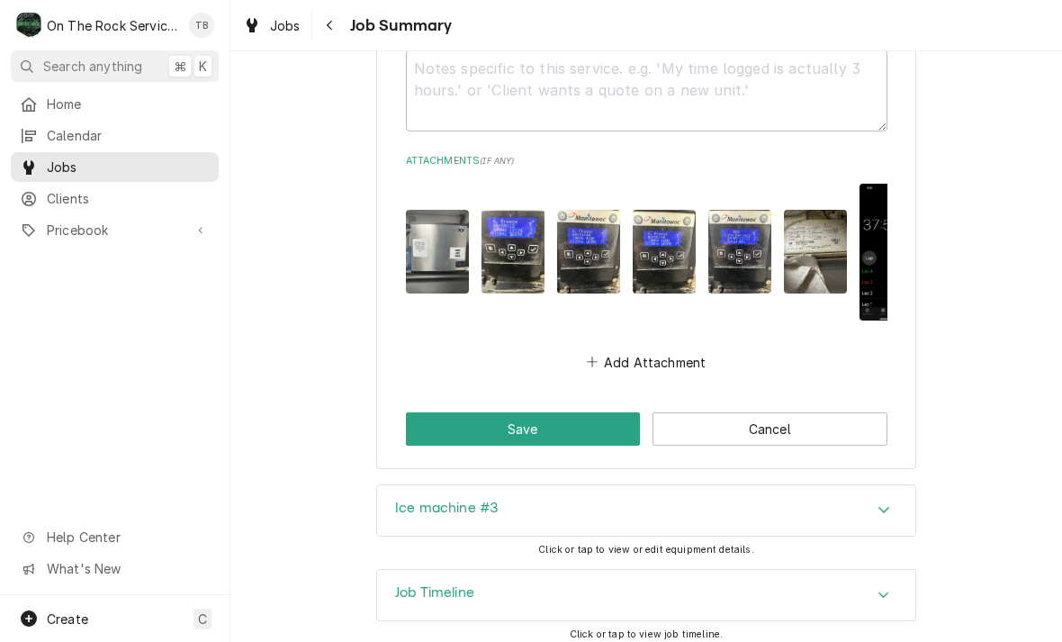
scroll to position [1969, 0]
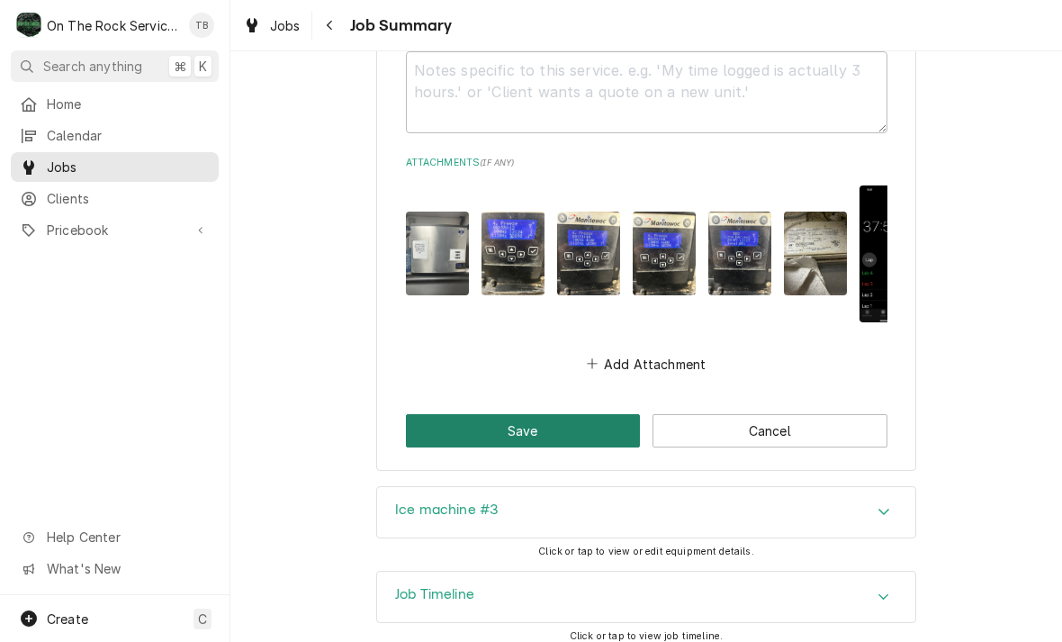
click at [503, 414] on button "Save" at bounding box center [523, 430] width 235 height 33
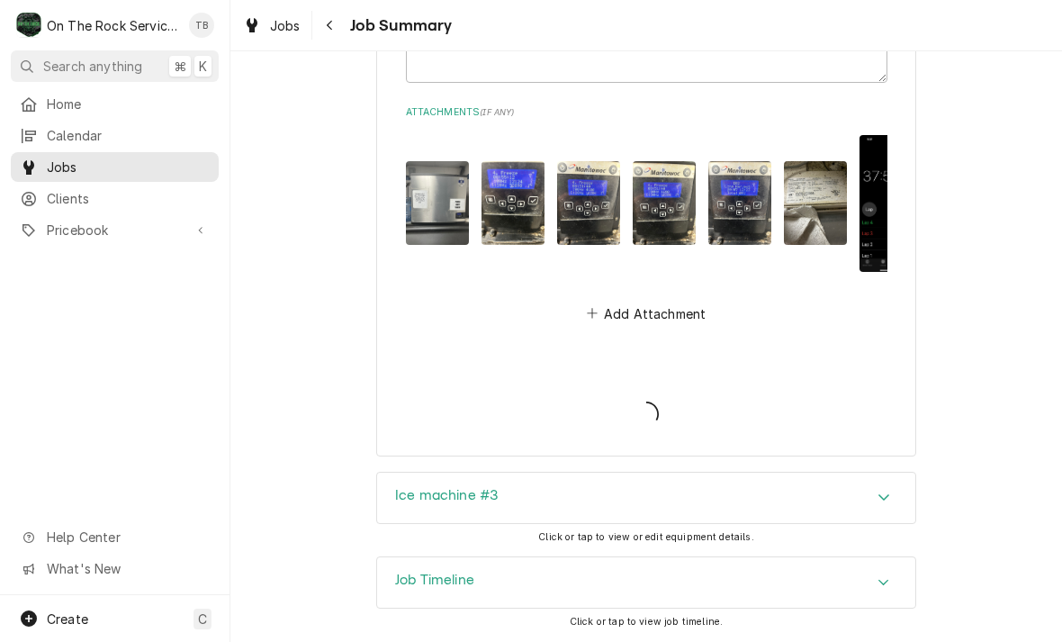
scroll to position [2041, 0]
type textarea "x"
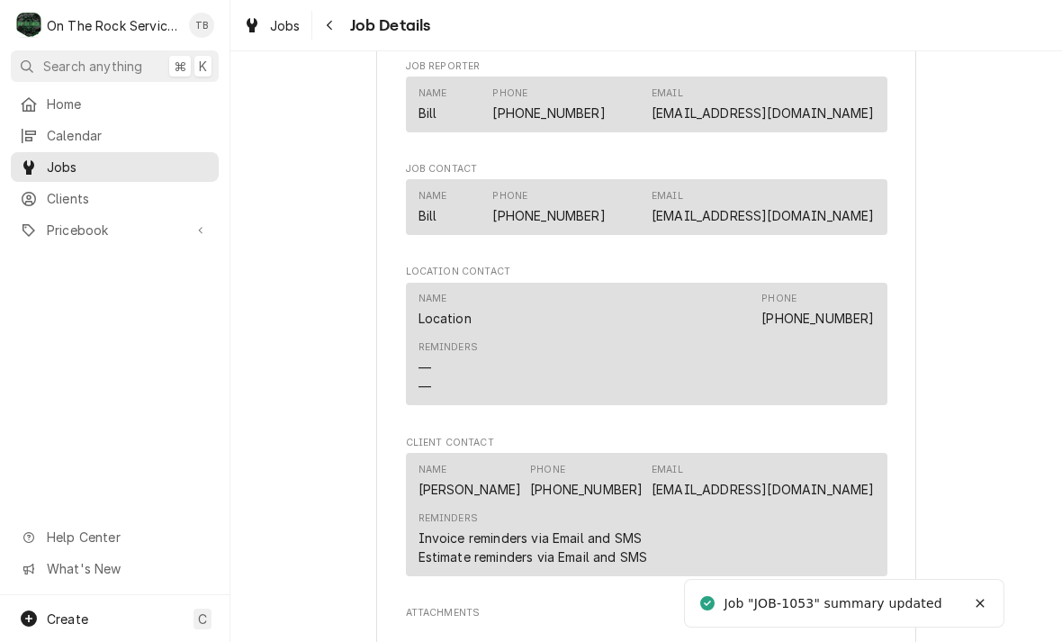
scroll to position [1842, 0]
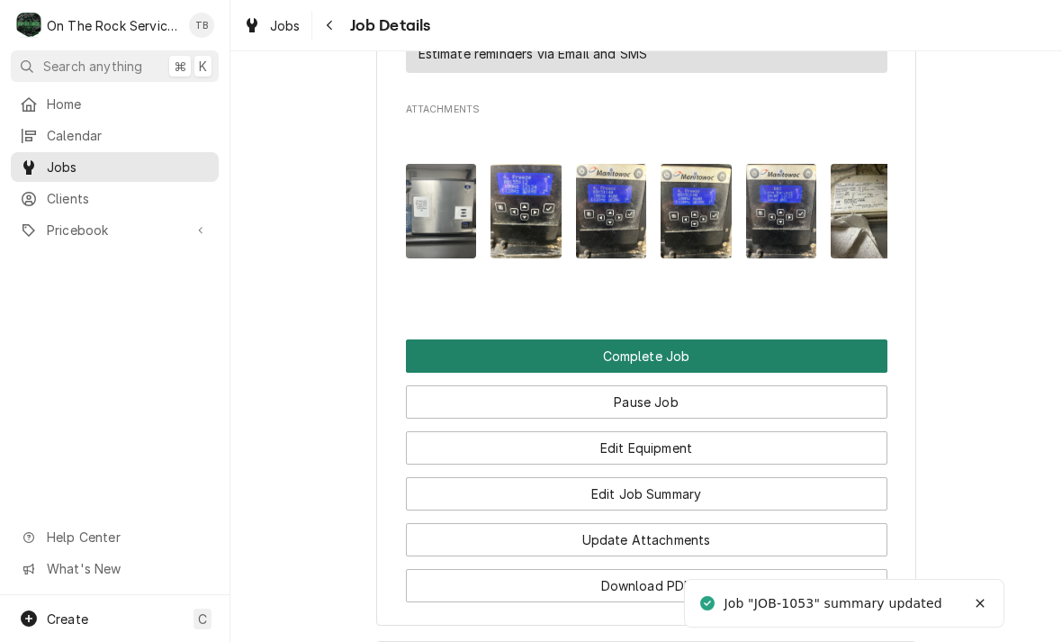
click at [647, 367] on button "Complete Job" at bounding box center [646, 355] width 481 height 33
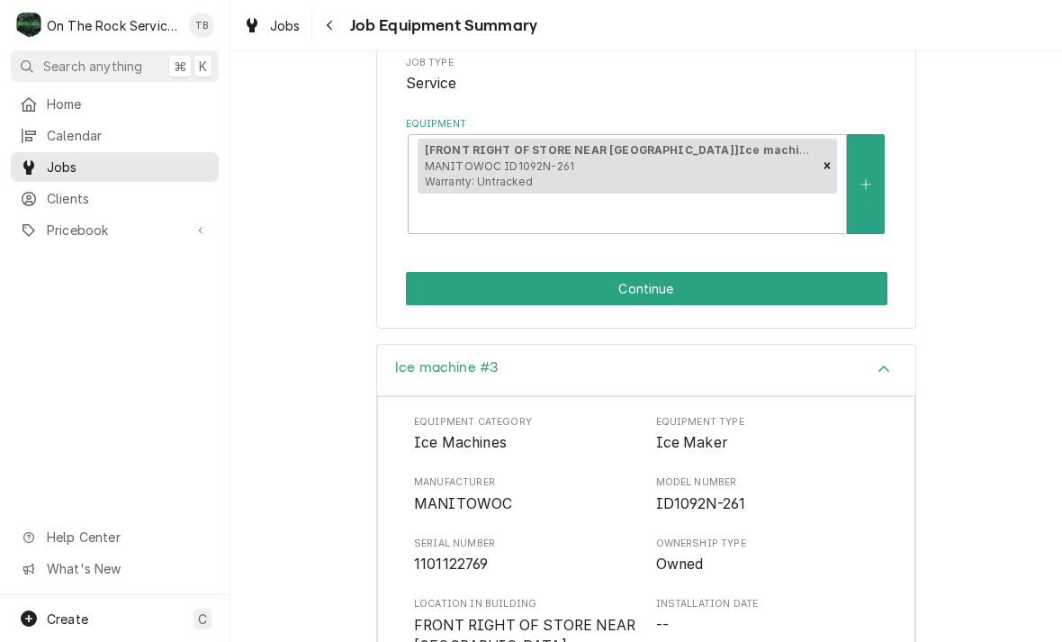
scroll to position [346, 0]
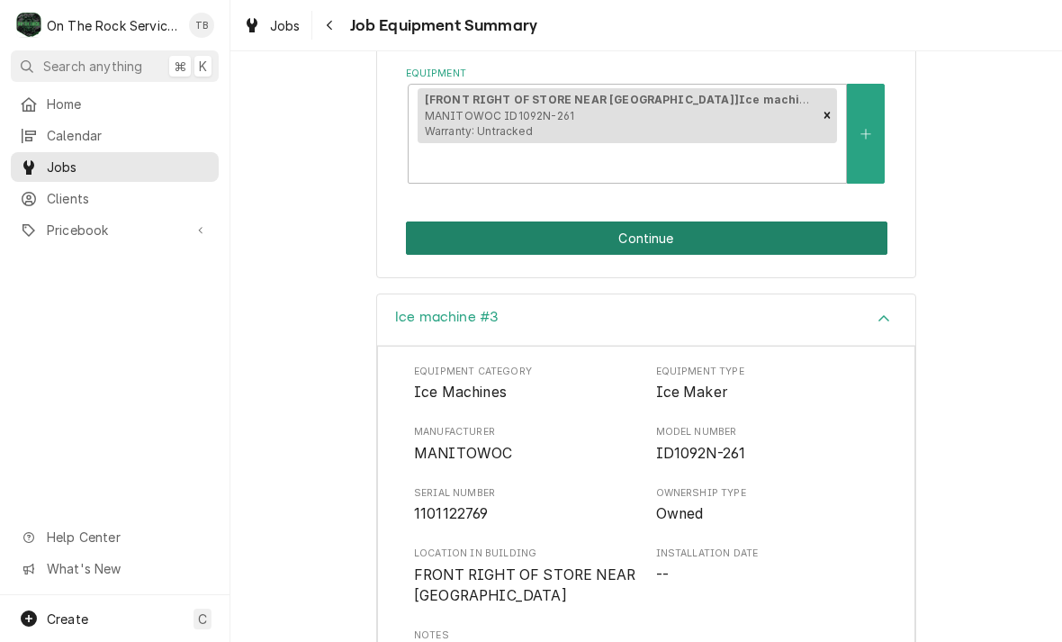
click at [687, 255] on button "Continue" at bounding box center [646, 237] width 481 height 33
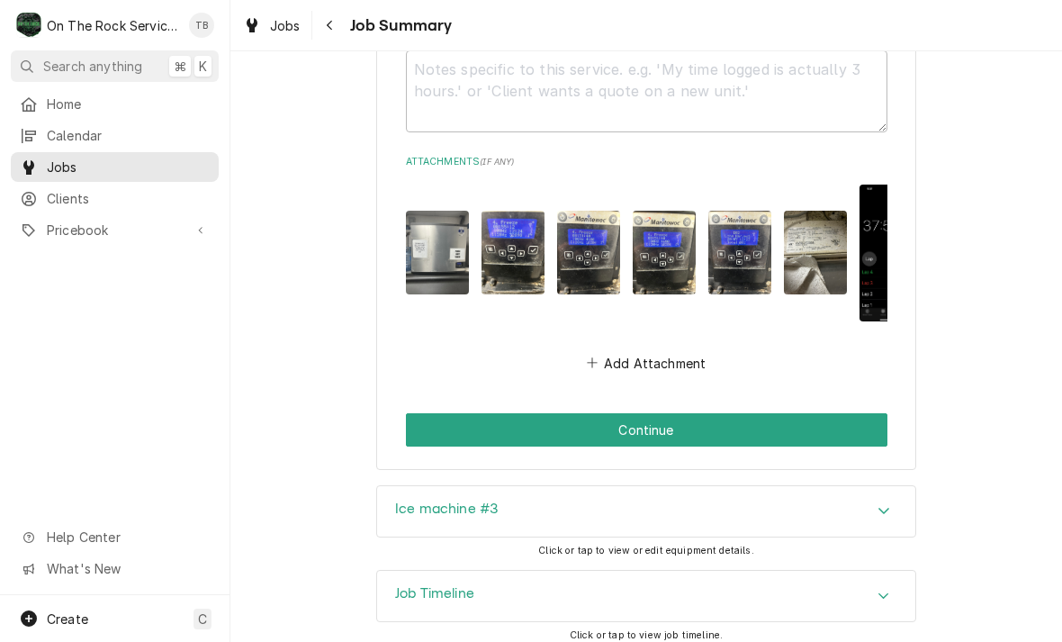
scroll to position [1969, 0]
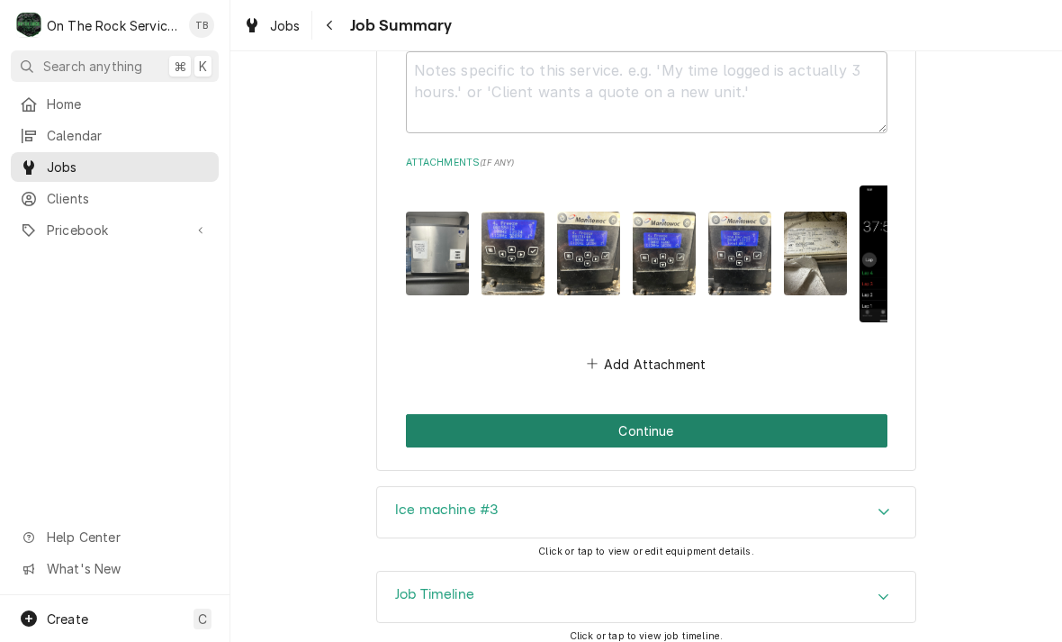
click at [668, 423] on button "Continue" at bounding box center [646, 430] width 481 height 33
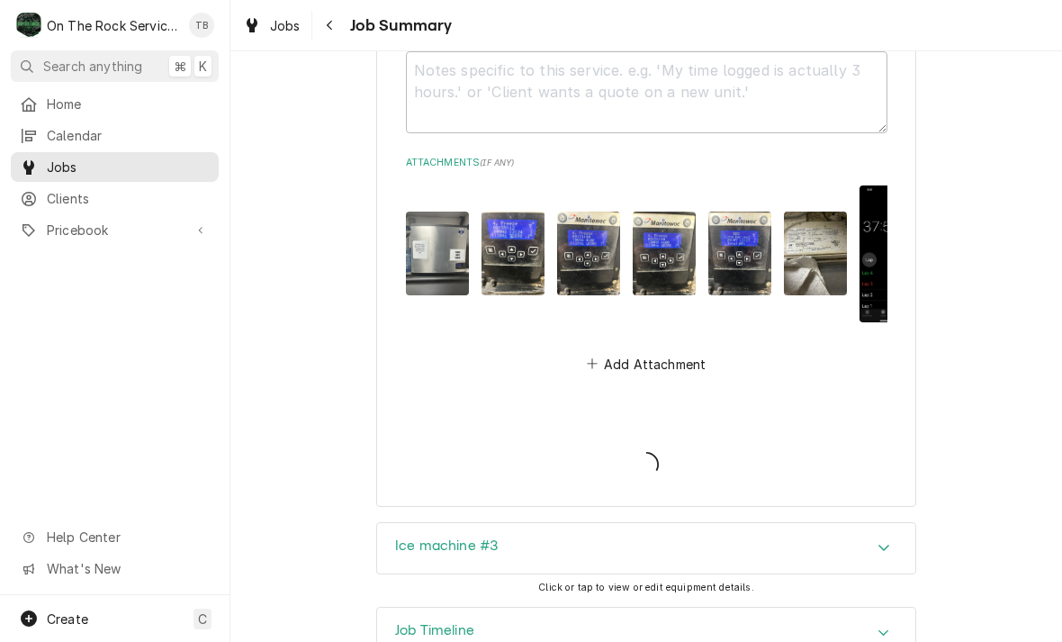
type textarea "x"
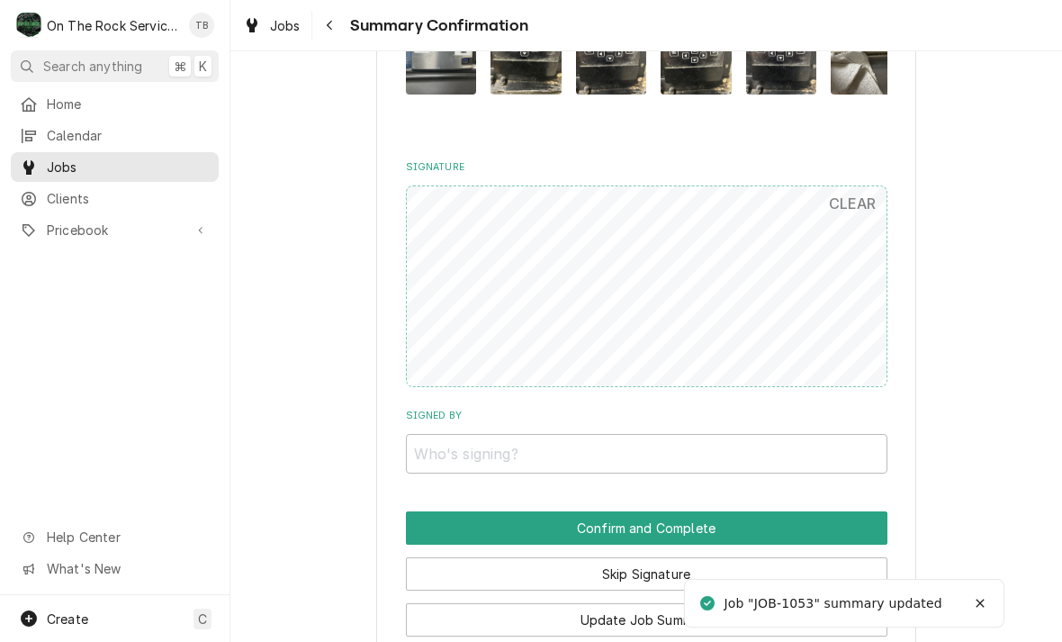
scroll to position [1669, 0]
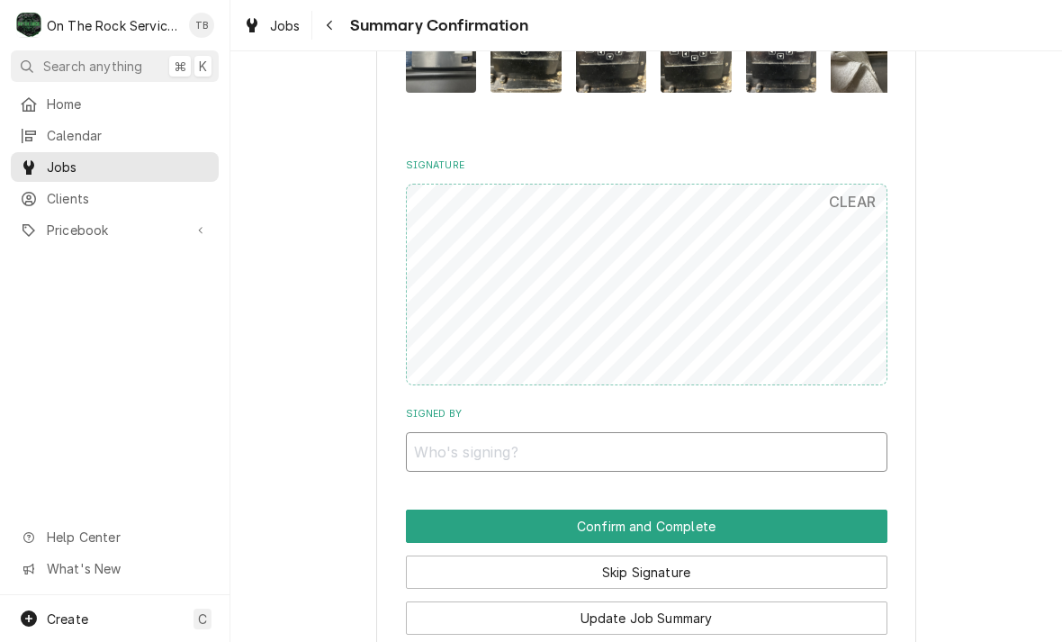
click at [594, 450] on input "Signed By" at bounding box center [646, 452] width 481 height 40
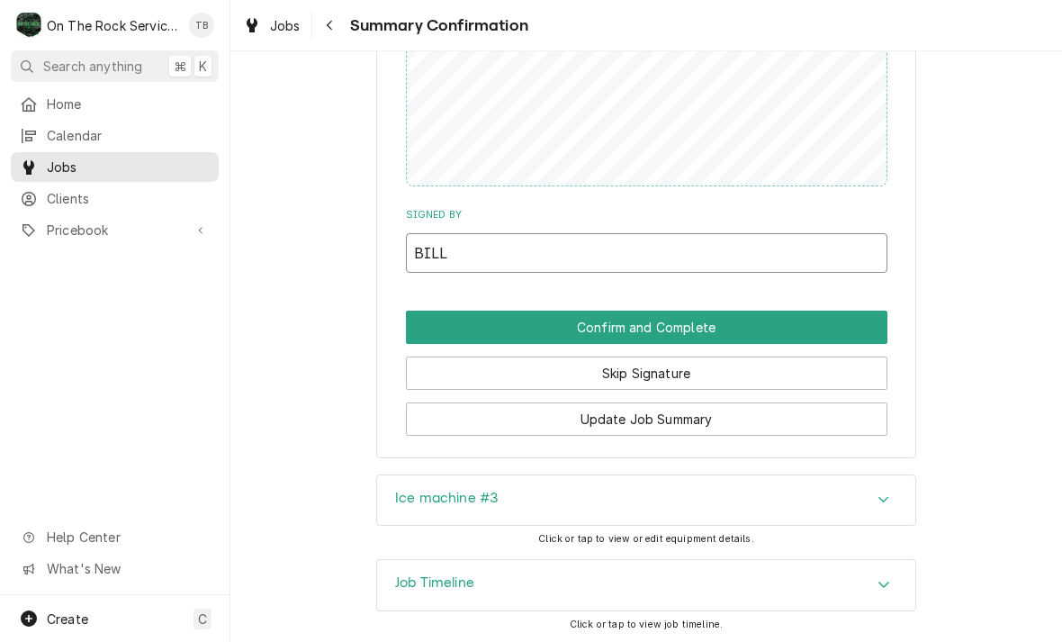
scroll to position [1867, 0]
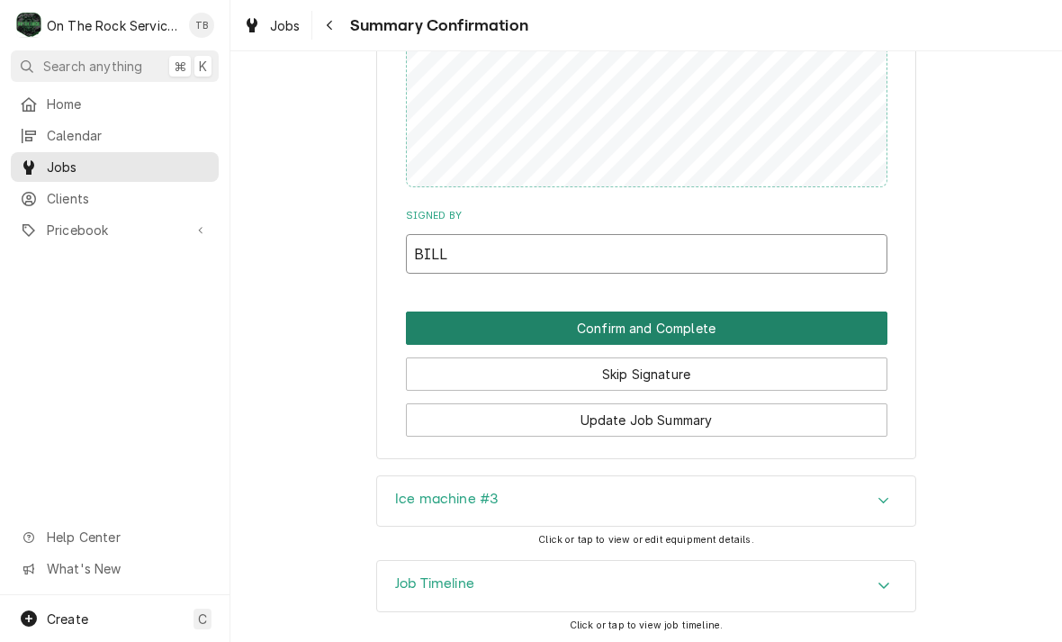
type input "BILL"
click at [670, 324] on button "Confirm and Complete" at bounding box center [646, 327] width 481 height 33
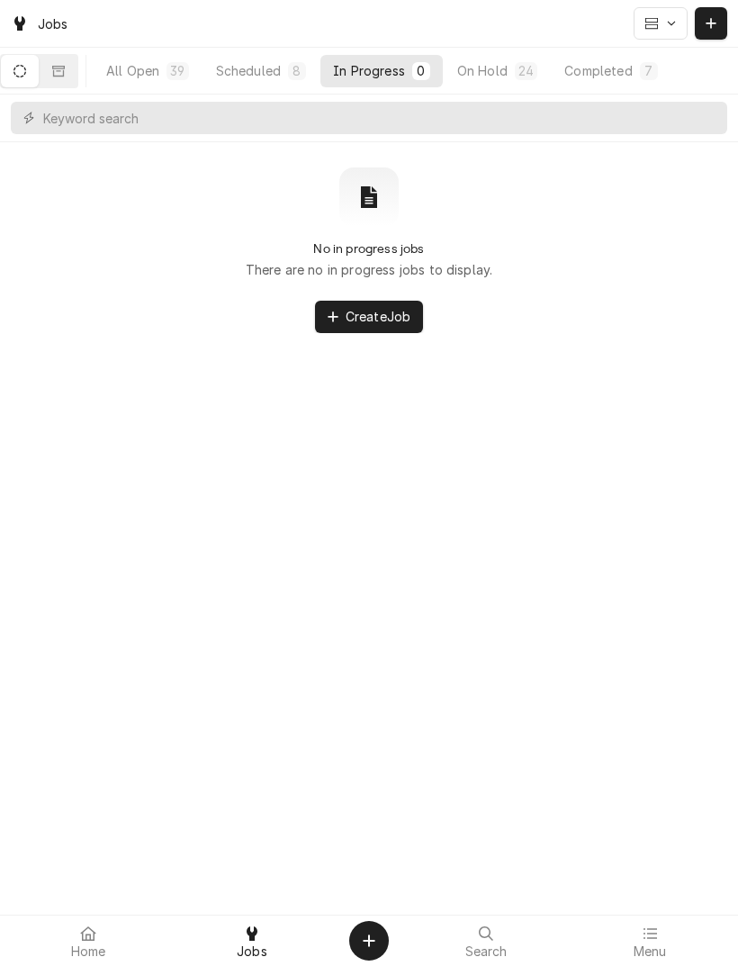
click at [683, 641] on div "Home Jobs Search Menu" at bounding box center [369, 939] width 738 height 51
